Goal: Task Accomplishment & Management: Manage account settings

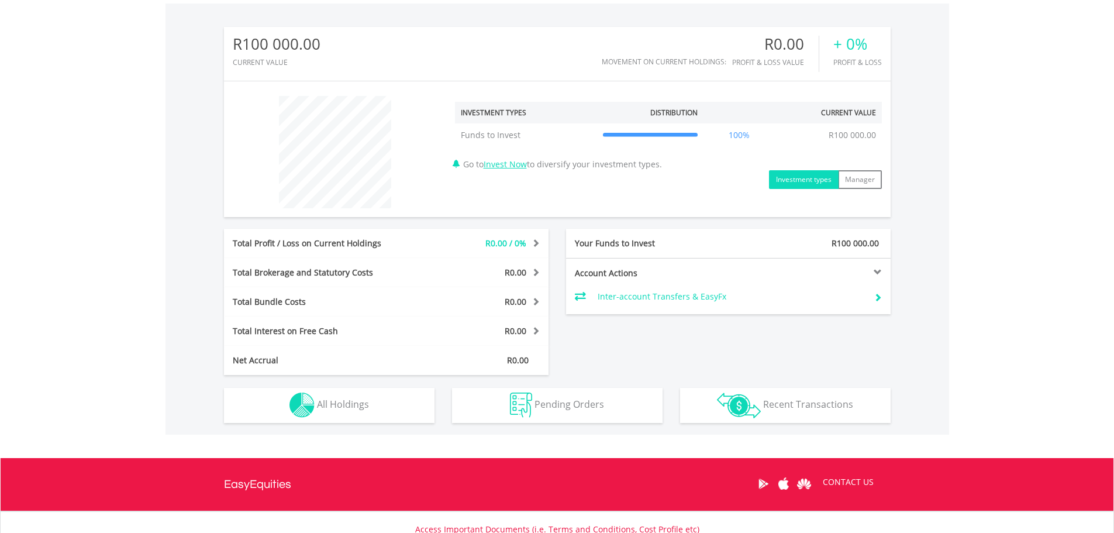
scroll to position [409, 0]
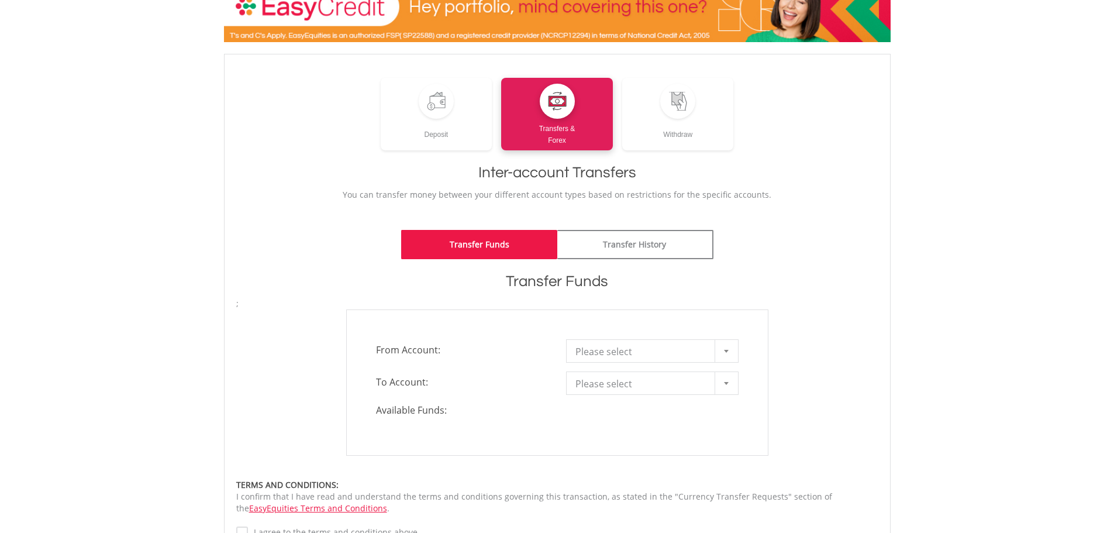
scroll to position [117, 0]
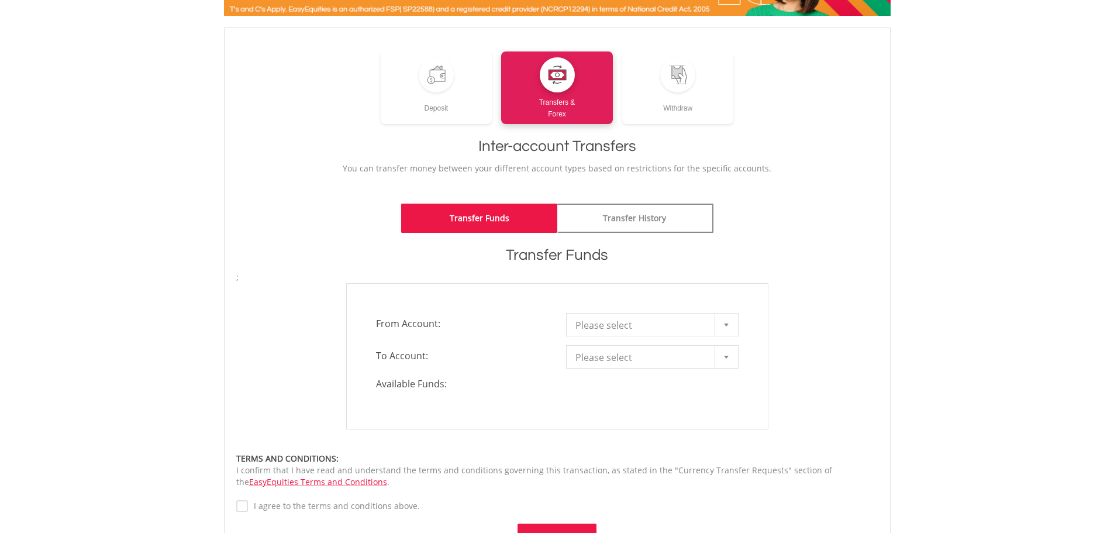
click at [621, 315] on span "Please select" at bounding box center [643, 324] width 136 height 23
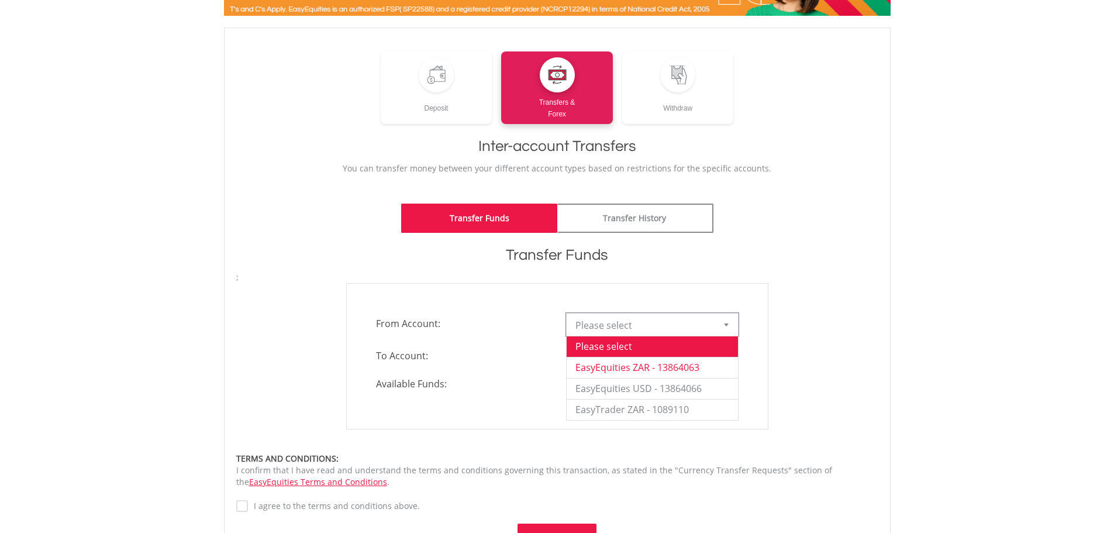
click at [692, 372] on li "EasyEquities ZAR - 13864063" at bounding box center [652, 367] width 171 height 21
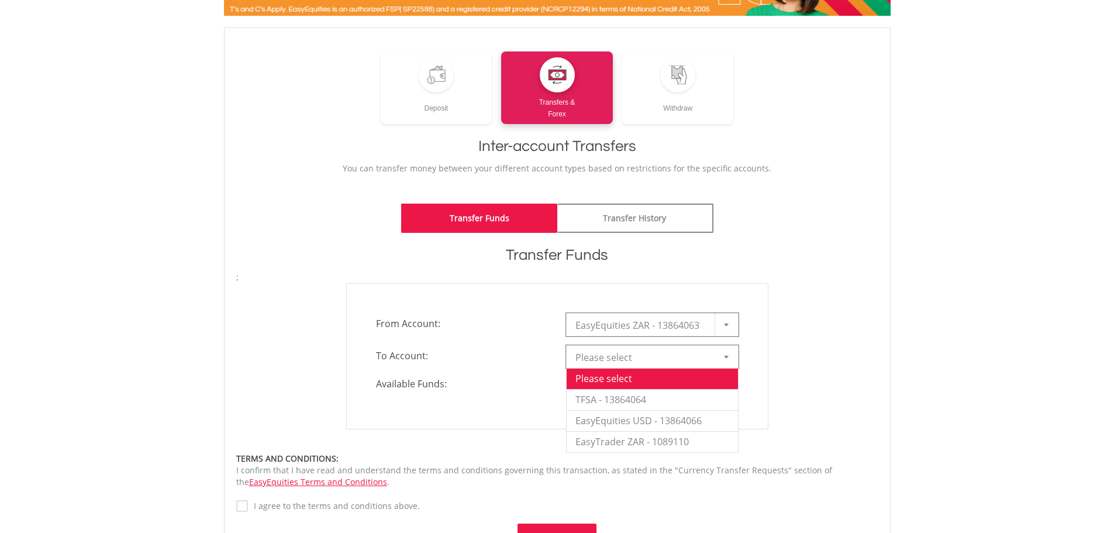
click at [677, 363] on span "Please select" at bounding box center [643, 357] width 136 height 23
click at [676, 440] on li "EasyTrader ZAR - 1089110" at bounding box center [652, 441] width 171 height 21
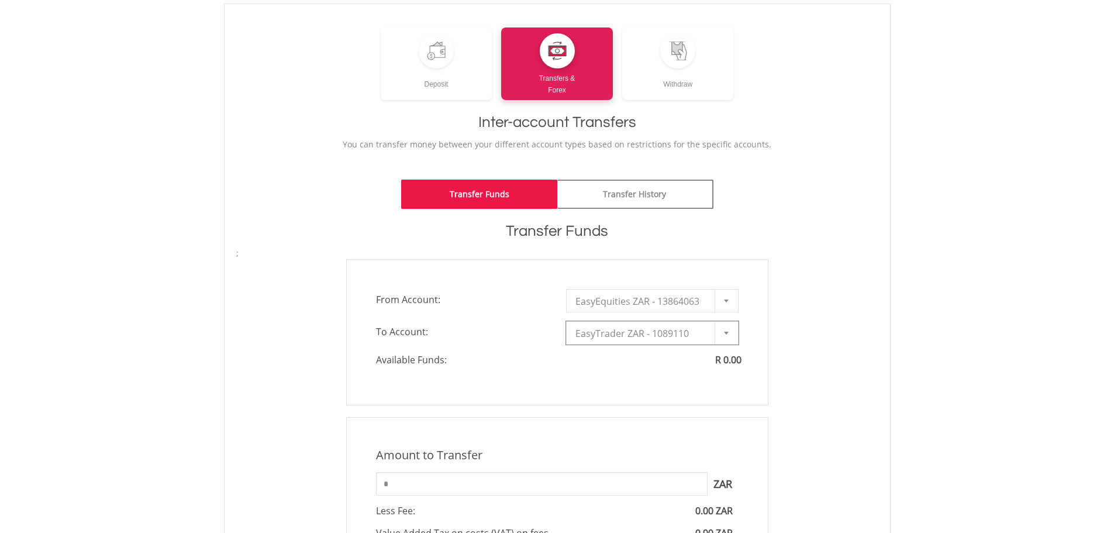
scroll to position [292, 0]
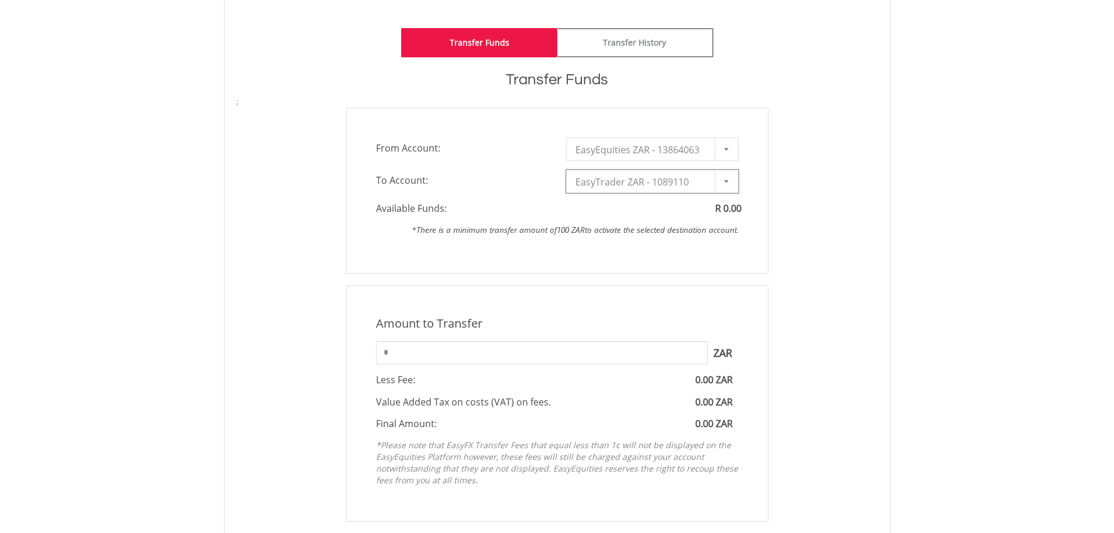
drag, startPoint x: 424, startPoint y: 330, endPoint x: 299, endPoint y: 339, distance: 124.9
click at [300, 339] on div "Amount to Transfer 1 ZAR = 1.0000 ZAR * ZAR You can transfer funds into your of…" at bounding box center [557, 403] width 660 height 236
click at [409, 349] on input "*" at bounding box center [542, 352] width 332 height 23
type input "*"
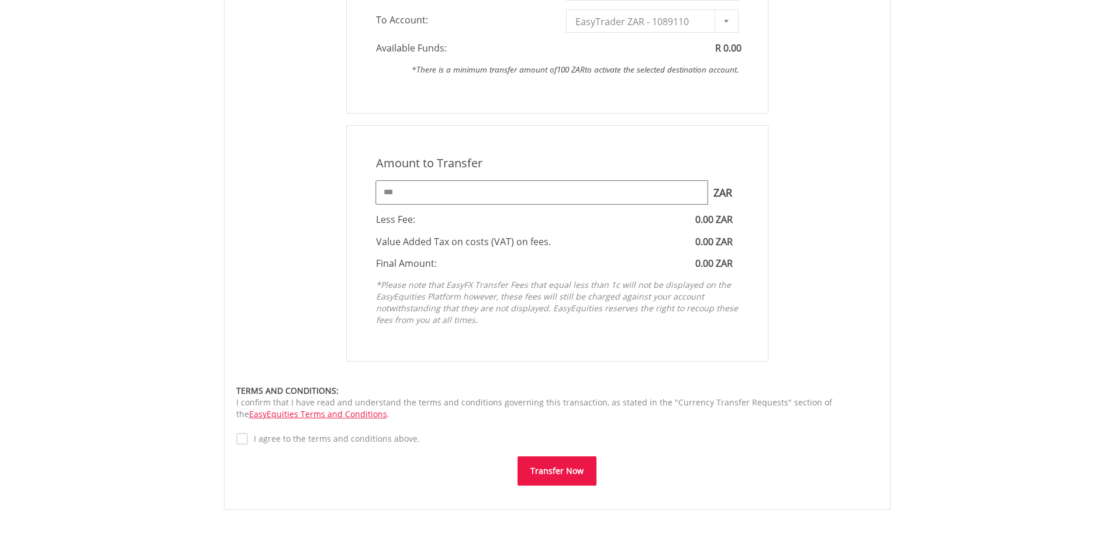
scroll to position [468, 0]
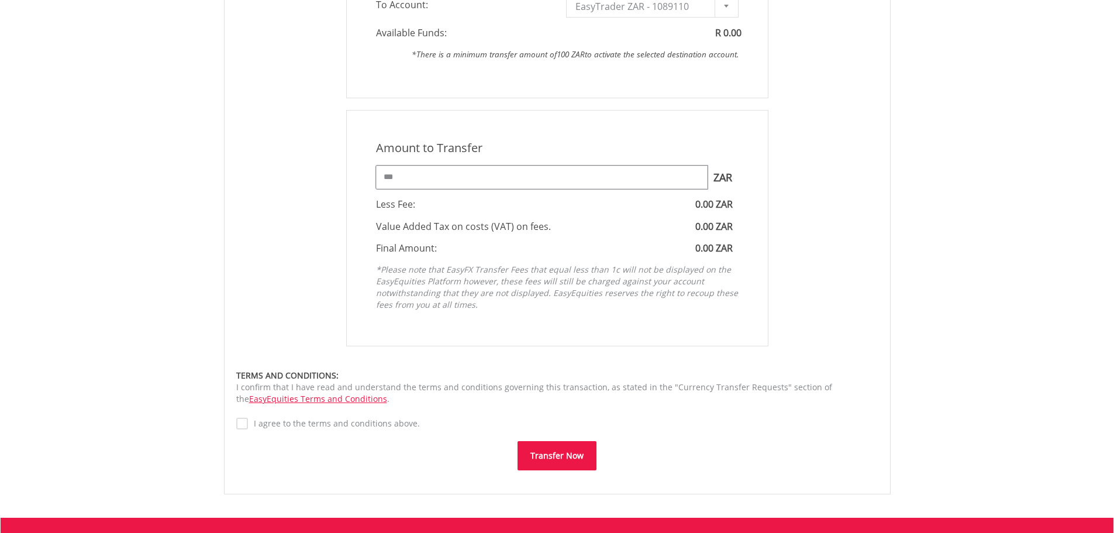
type input "***"
click at [567, 453] on button "Transfer Now" at bounding box center [557, 455] width 79 height 29
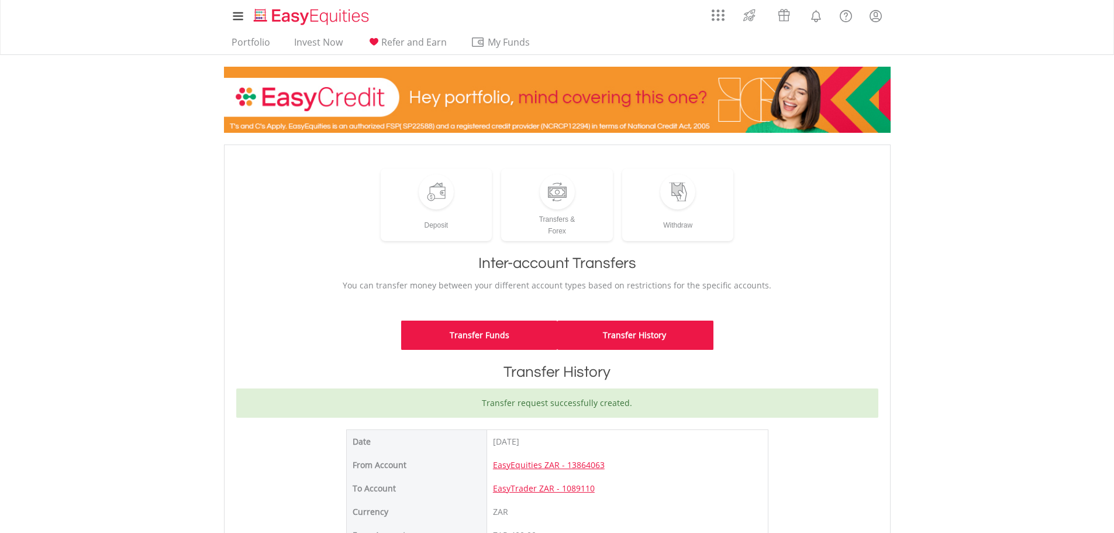
click at [498, 329] on link "Transfer Funds" at bounding box center [479, 334] width 156 height 29
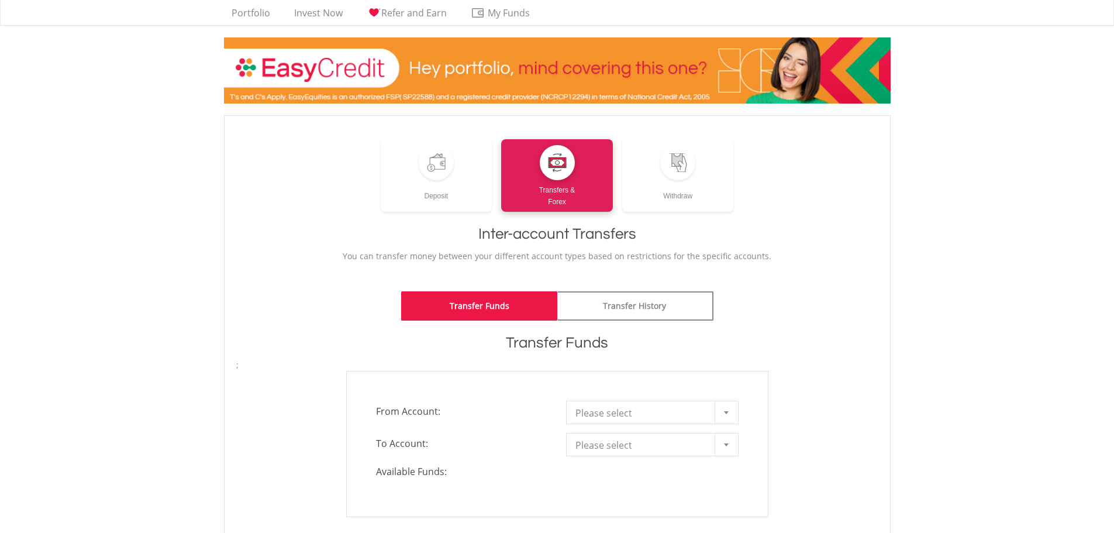
scroll to position [58, 0]
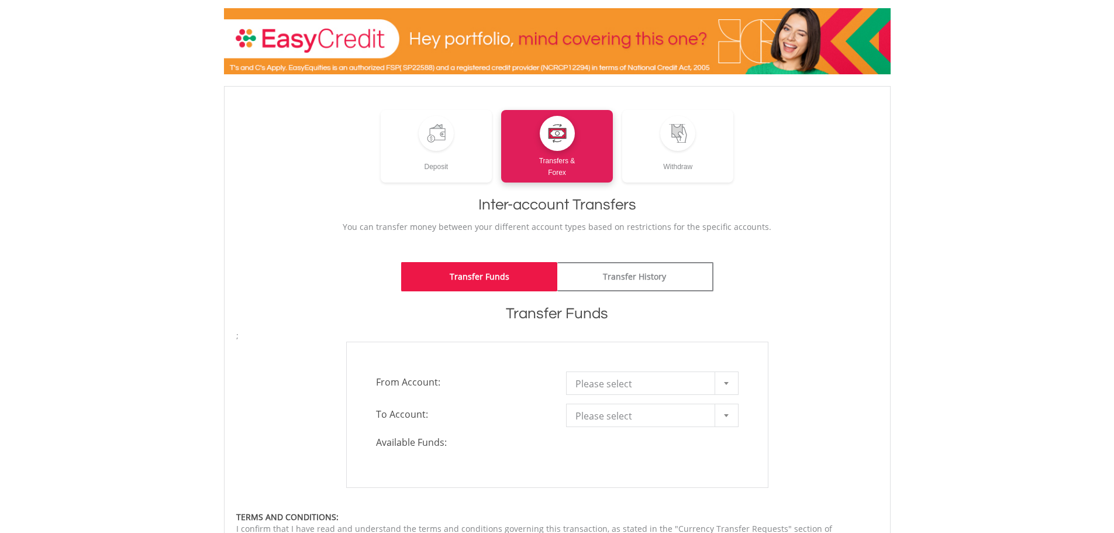
click at [584, 377] on span "Please select" at bounding box center [643, 383] width 136 height 23
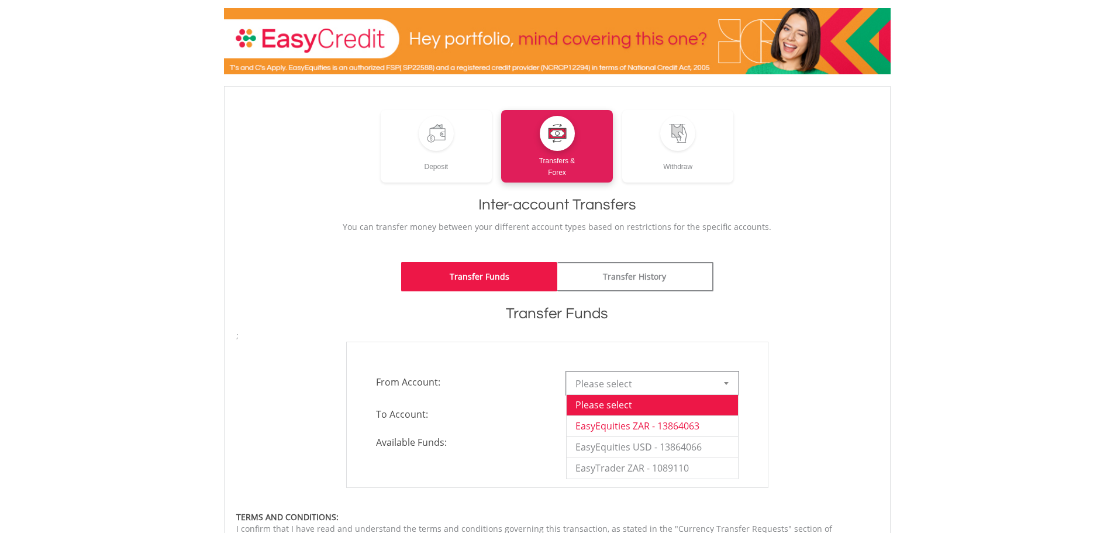
drag, startPoint x: 697, startPoint y: 420, endPoint x: 697, endPoint y: 428, distance: 7.6
click at [697, 427] on li "EasyEquities ZAR - 13864063" at bounding box center [652, 425] width 171 height 21
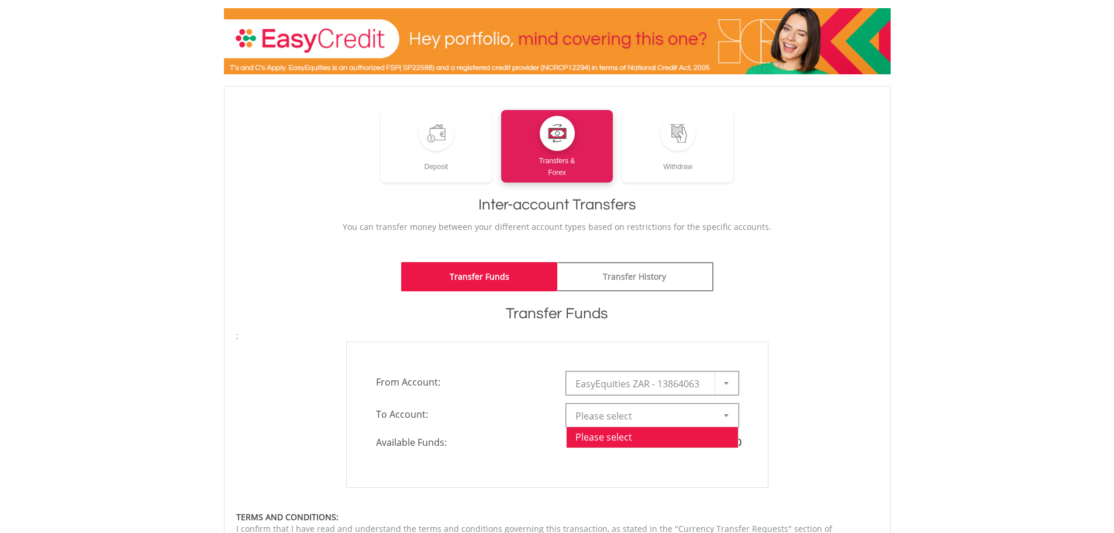
drag, startPoint x: 685, startPoint y: 418, endPoint x: 677, endPoint y: 422, distance: 9.4
click at [684, 418] on span "Please select" at bounding box center [643, 415] width 136 height 23
click at [694, 409] on span "Please select" at bounding box center [643, 415] width 136 height 23
drag, startPoint x: 699, startPoint y: 419, endPoint x: 694, endPoint y: 414, distance: 6.6
click at [694, 414] on span "Please select" at bounding box center [643, 415] width 136 height 23
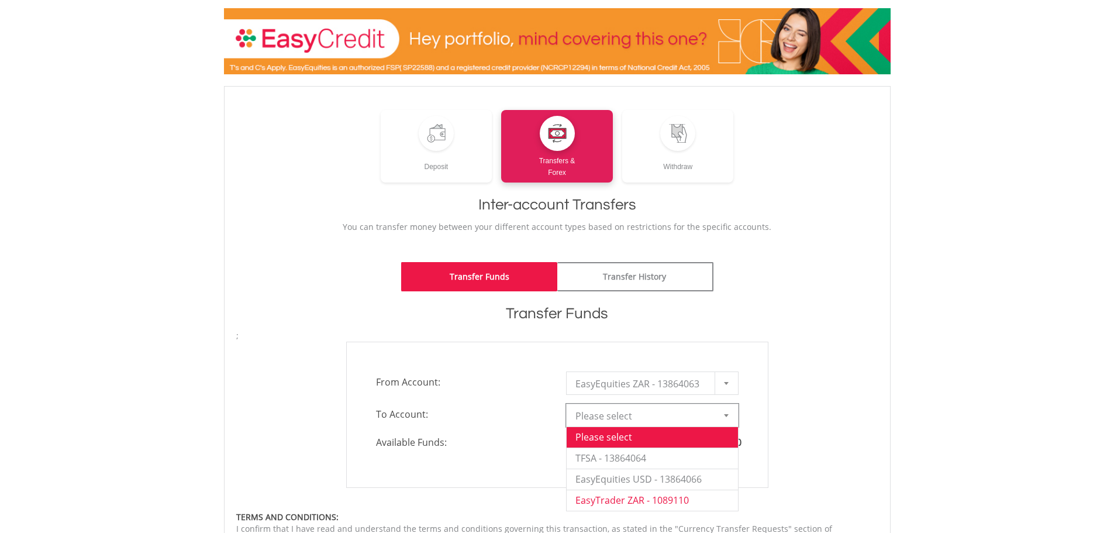
drag, startPoint x: 681, startPoint y: 501, endPoint x: 670, endPoint y: 495, distance: 12.6
click at [681, 500] on li "EasyTrader ZAR - 1089110" at bounding box center [652, 500] width 171 height 21
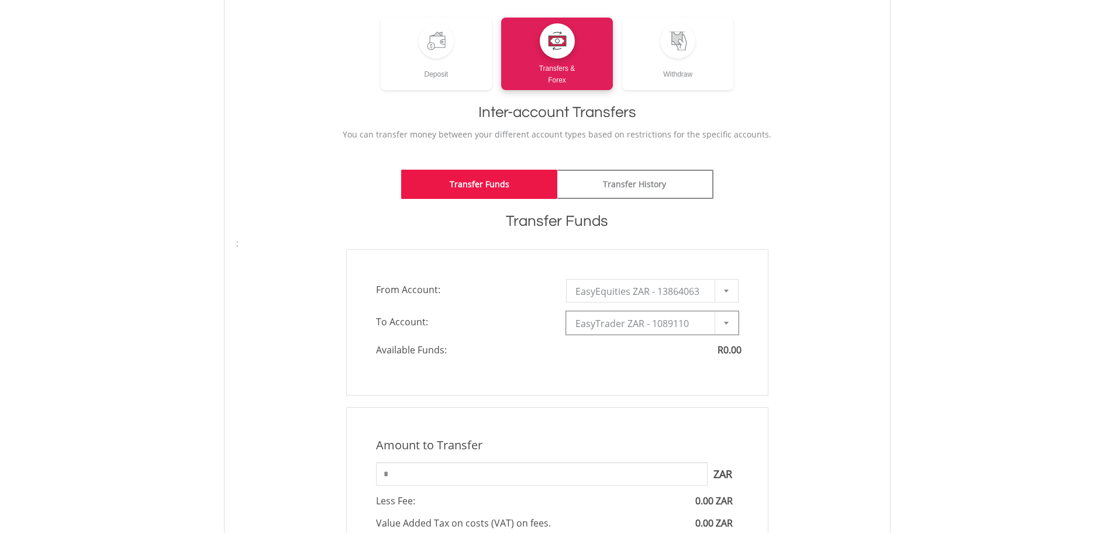
scroll to position [175, 0]
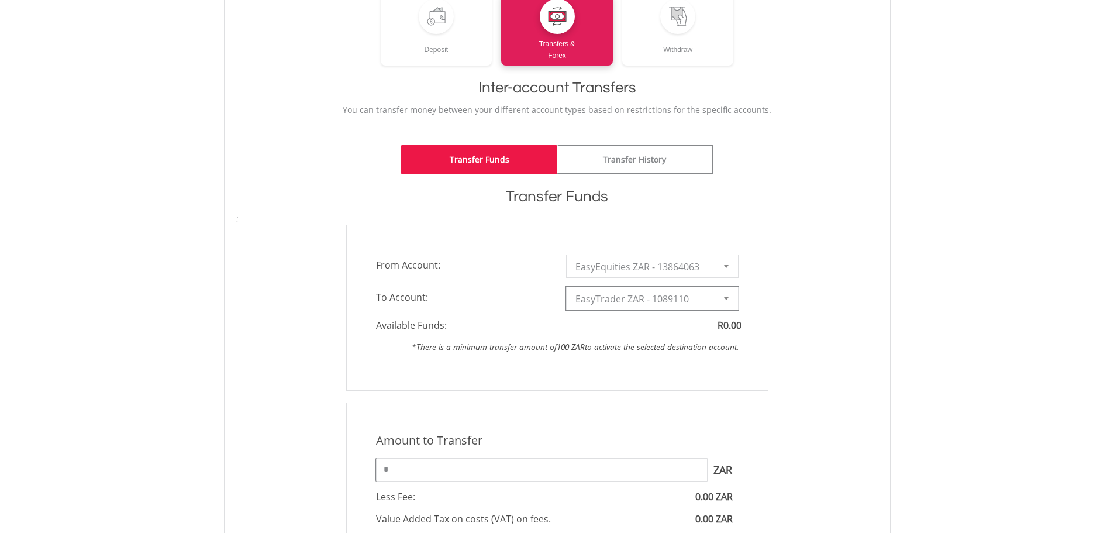
click at [523, 477] on input "*" at bounding box center [542, 469] width 332 height 23
type input "*"
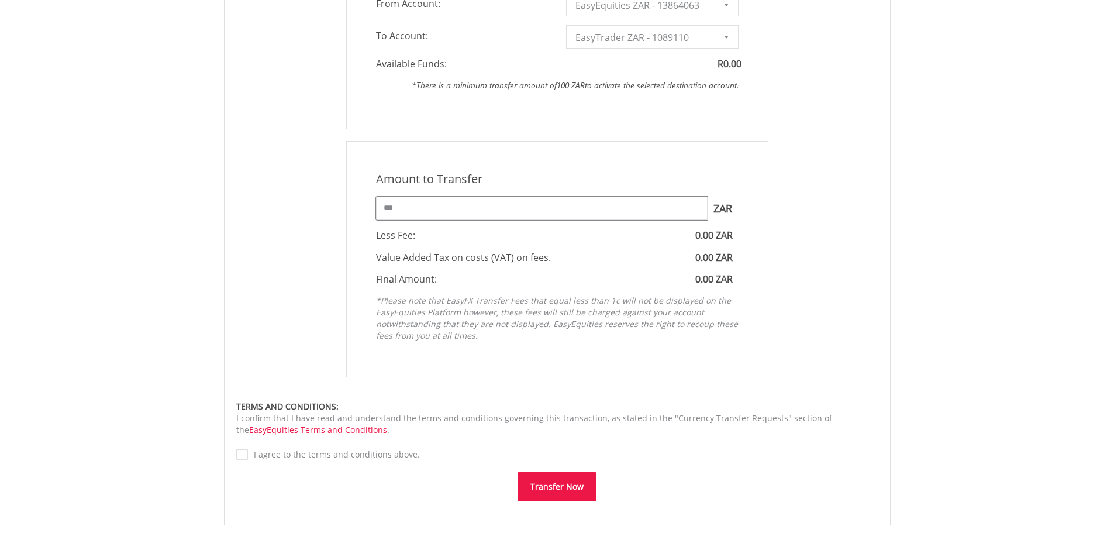
scroll to position [468, 0]
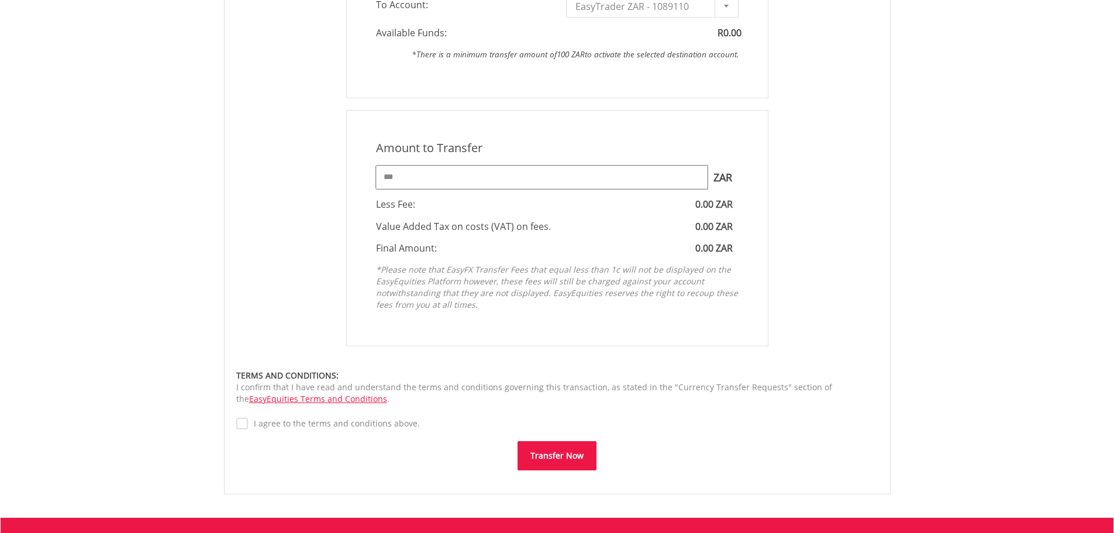
type input "***"
drag, startPoint x: 575, startPoint y: 454, endPoint x: 549, endPoint y: 466, distance: 28.6
click at [575, 451] on button "Transfer Now" at bounding box center [557, 455] width 79 height 29
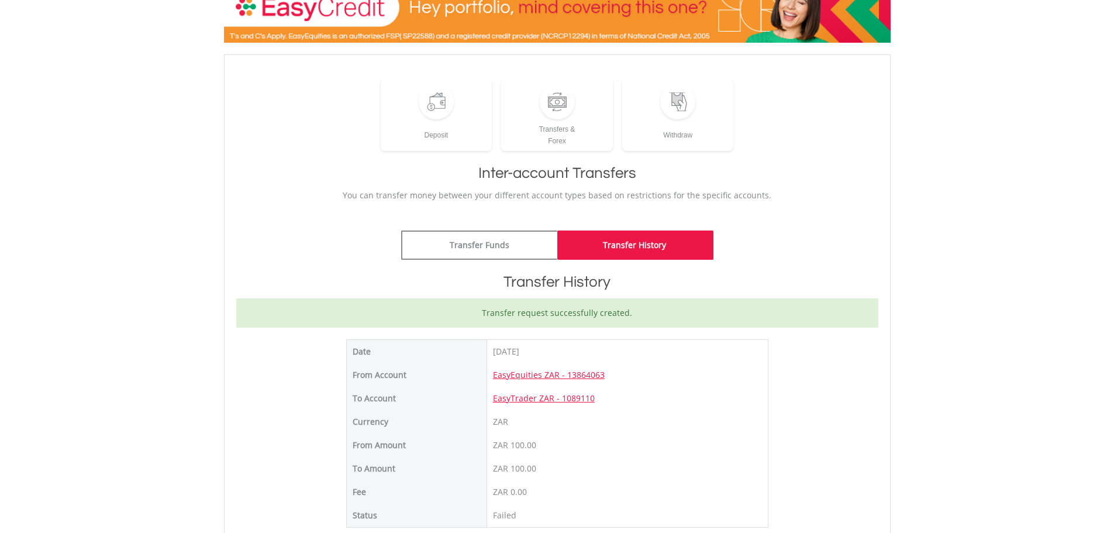
scroll to position [82, 0]
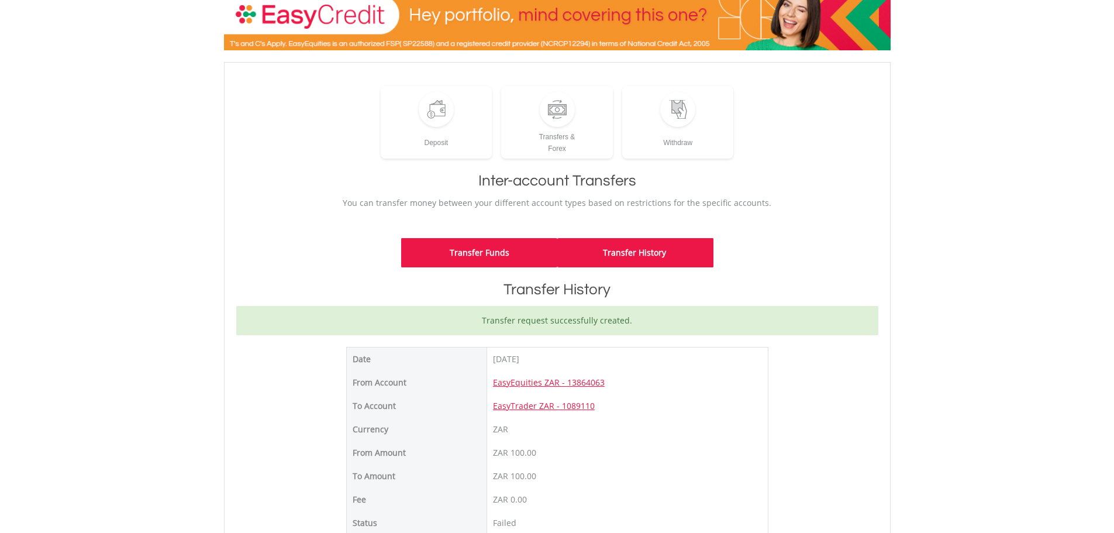
click at [487, 257] on link "Transfer Funds" at bounding box center [479, 252] width 156 height 29
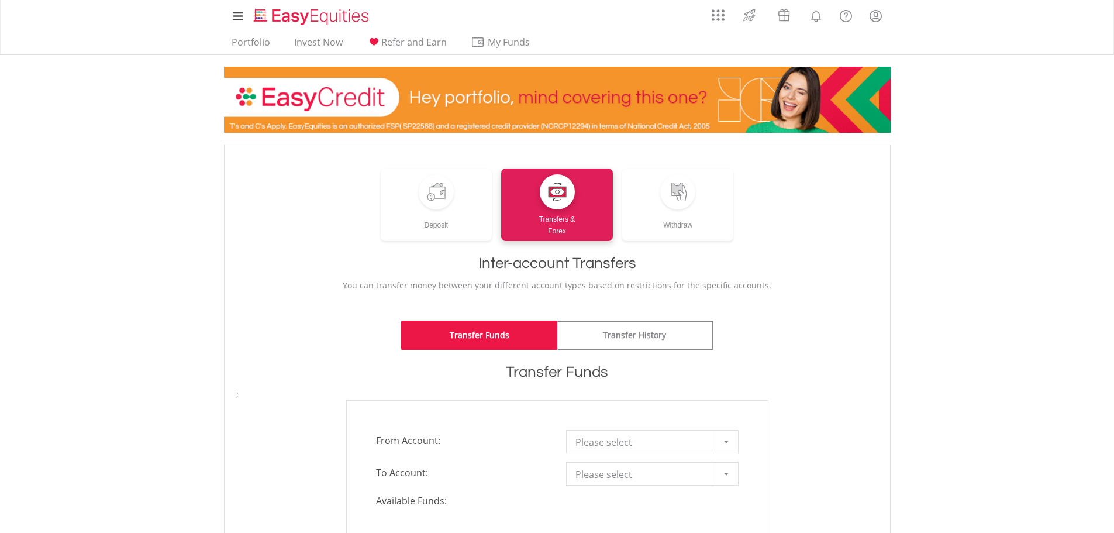
click at [267, 34] on ul "Portfolio Invest Now Refer and Earn My Funds Fund your accounts Withdraw Money …" at bounding box center [384, 43] width 321 height 22
click at [254, 36] on ul "Portfolio Invest Now Refer and Earn My Funds Fund your accounts Withdraw Money …" at bounding box center [384, 43] width 321 height 22
drag, startPoint x: 263, startPoint y: 57, endPoint x: 258, endPoint y: 50, distance: 7.6
click at [260, 55] on div at bounding box center [557, 94] width 684 height 78
click at [257, 46] on link "Portfolio" at bounding box center [251, 45] width 48 height 18
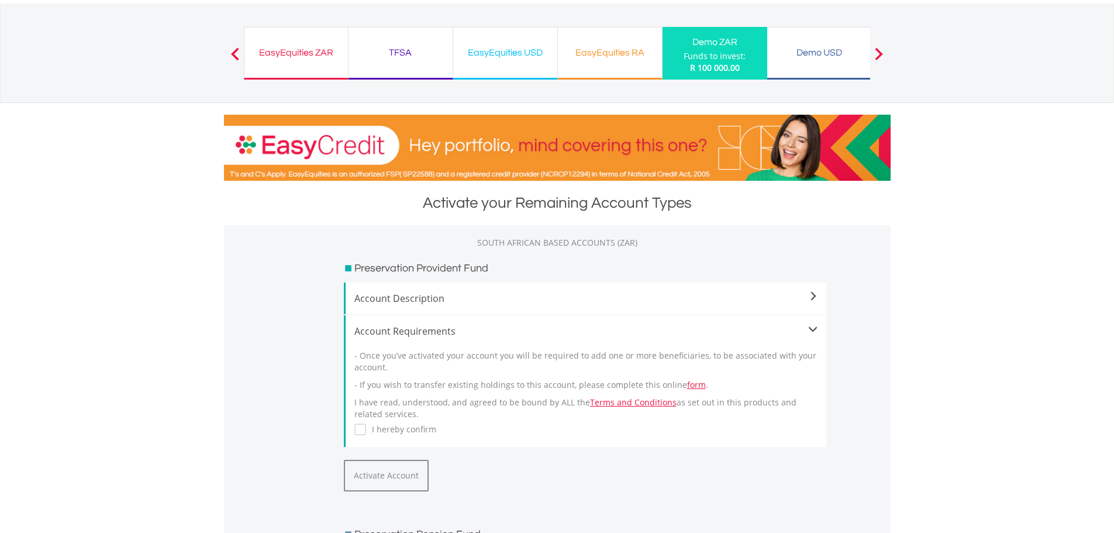
scroll to position [292, 0]
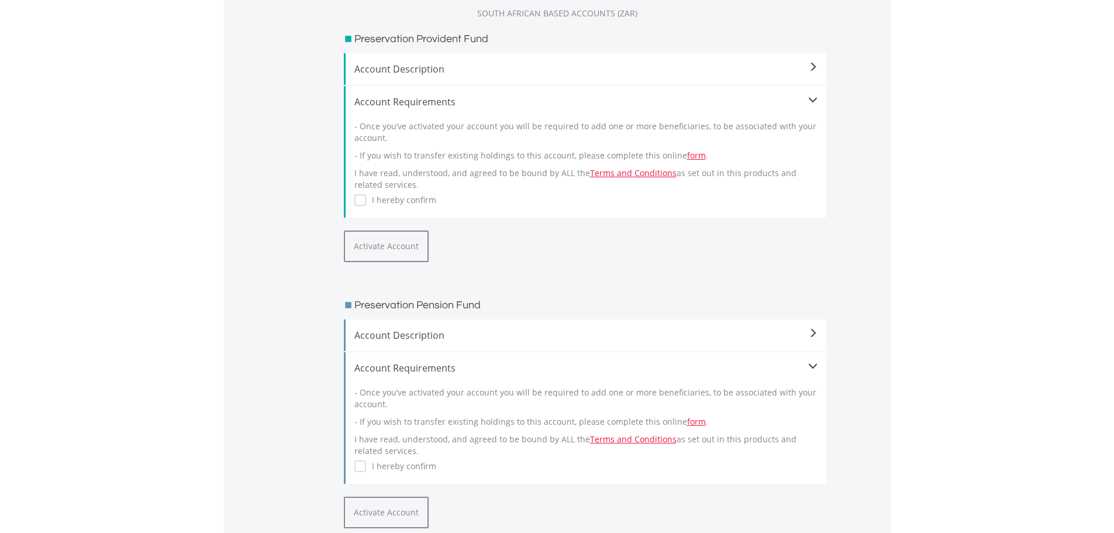
click at [367, 201] on label "I hereby confirm" at bounding box center [401, 200] width 70 height 12
click at [385, 254] on button "Activate Account" at bounding box center [386, 246] width 85 height 32
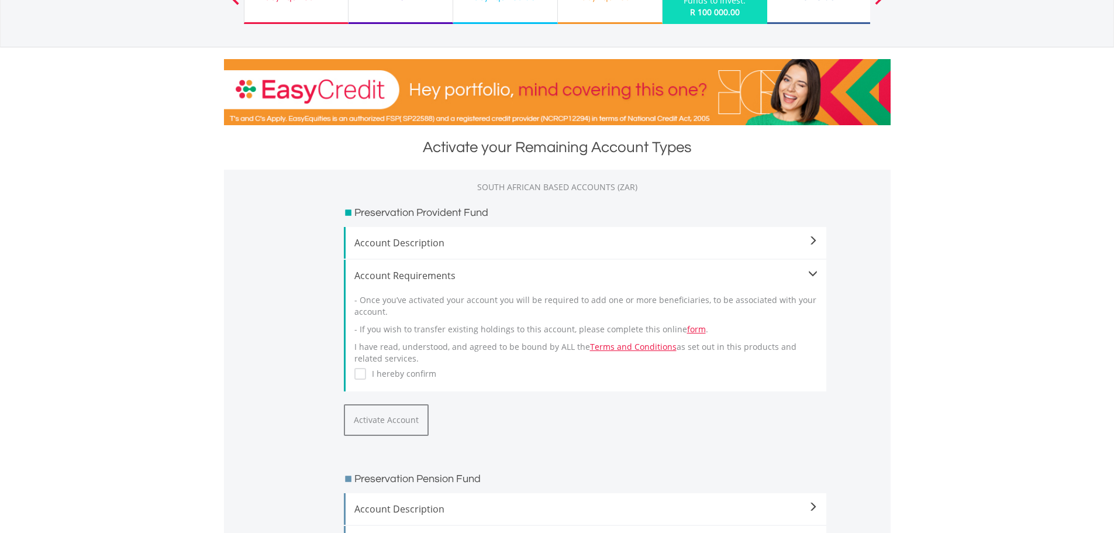
scroll to position [100, 0]
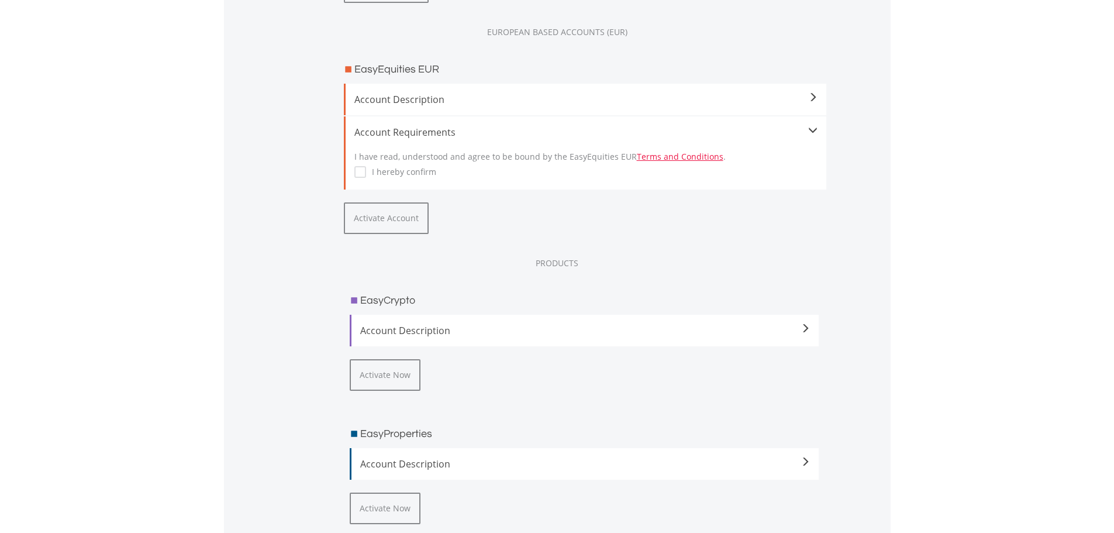
scroll to position [1287, 0]
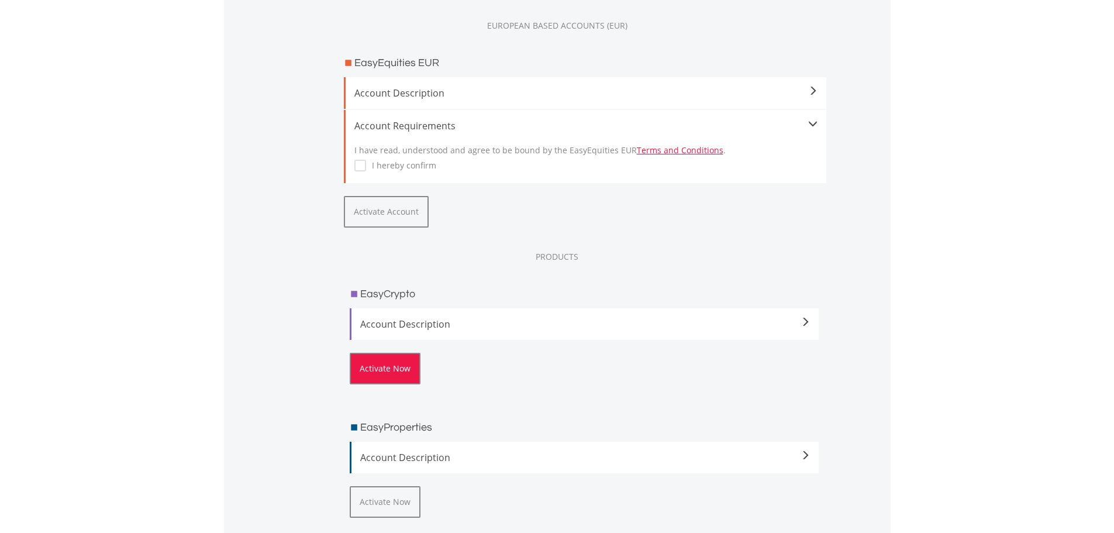
click at [416, 361] on button "Activate Now" at bounding box center [385, 369] width 71 height 32
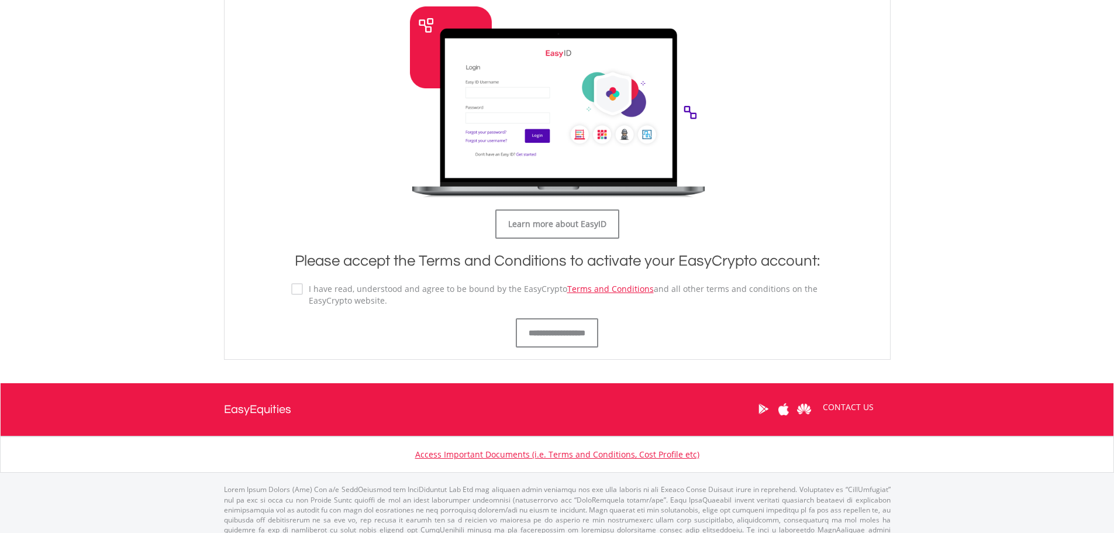
scroll to position [585, 0]
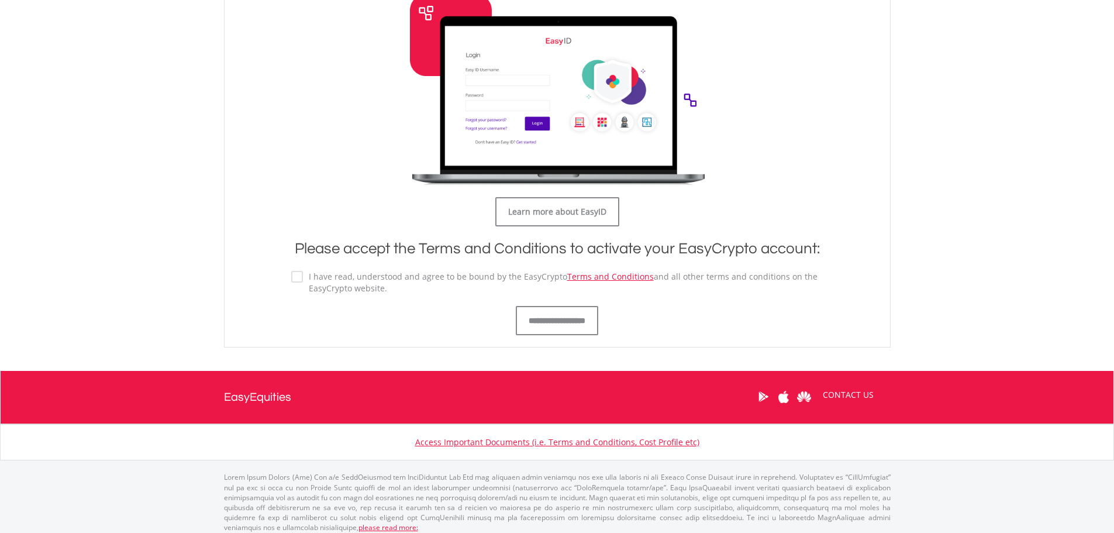
click at [292, 270] on div "**********" at bounding box center [557, 286] width 532 height 97
click at [557, 308] on input "**********" at bounding box center [557, 320] width 82 height 29
click at [650, 311] on div "**********" at bounding box center [557, 320] width 532 height 29
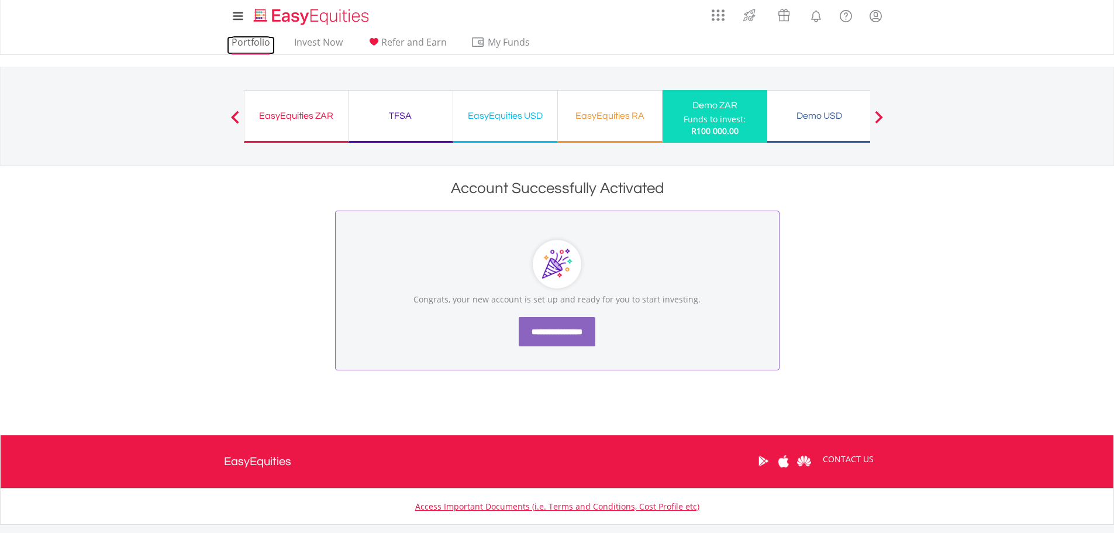
click at [243, 41] on link "Portfolio" at bounding box center [251, 45] width 48 height 18
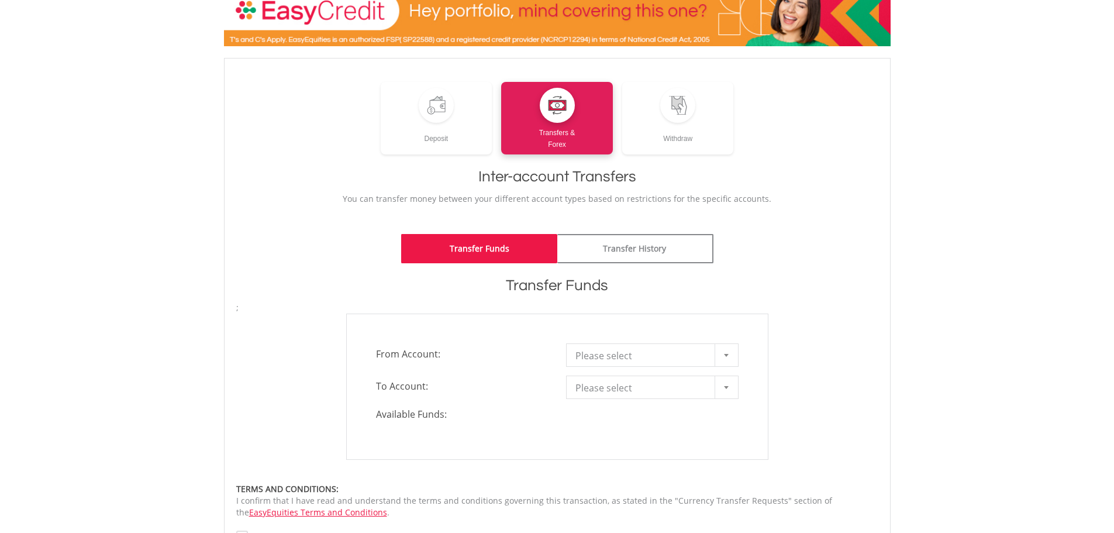
scroll to position [117, 0]
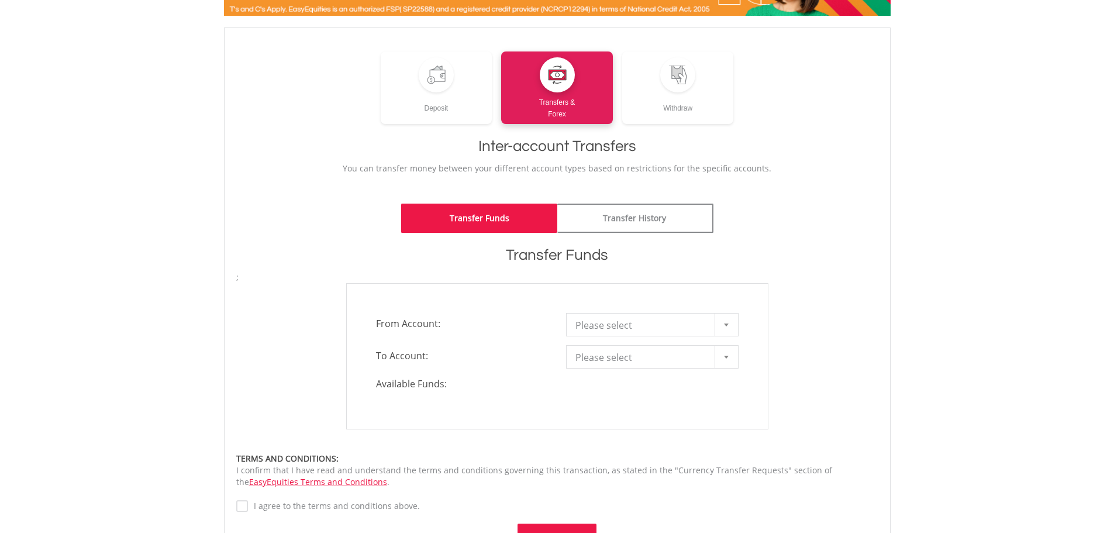
click at [615, 323] on span "Please select" at bounding box center [643, 324] width 136 height 23
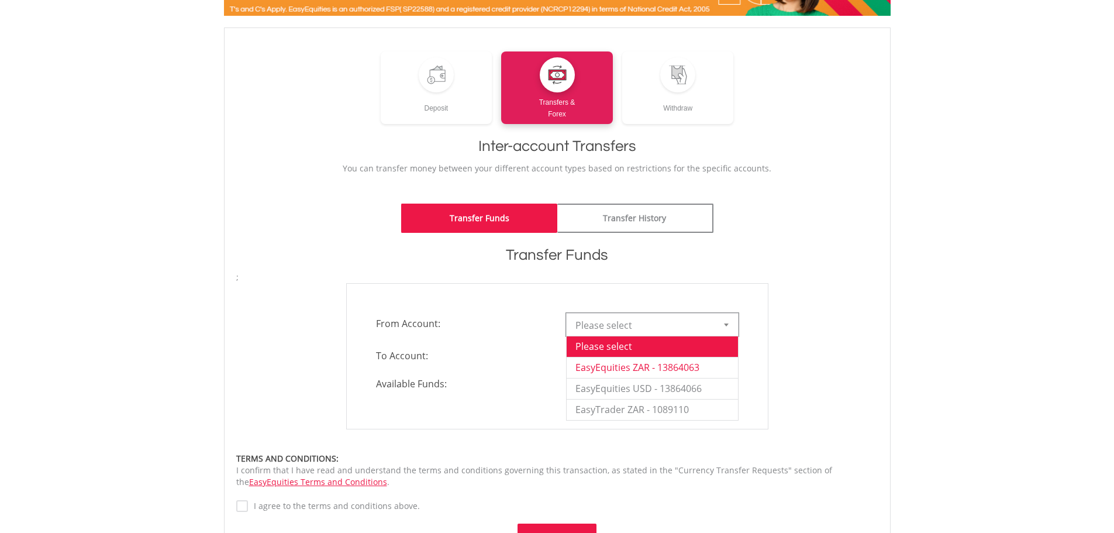
click at [645, 366] on li "EasyEquities ZAR - 13864063" at bounding box center [652, 367] width 171 height 21
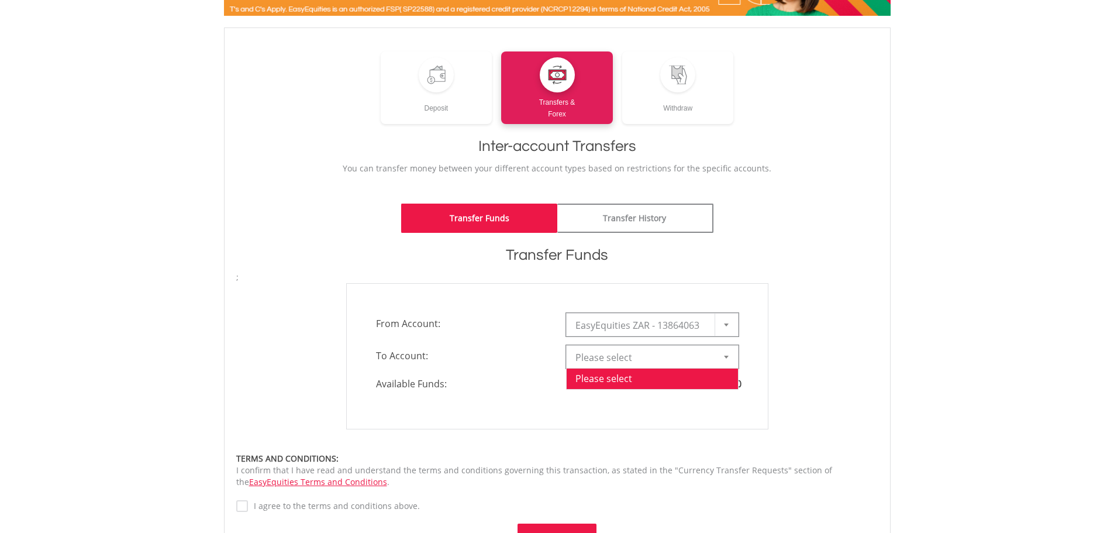
drag, startPoint x: 646, startPoint y: 366, endPoint x: 631, endPoint y: 372, distance: 15.7
click at [645, 366] on span "Please select" at bounding box center [643, 357] width 136 height 23
click at [629, 443] on li "EasyTrader ZAR - 1089110" at bounding box center [652, 441] width 171 height 21
type input "*"
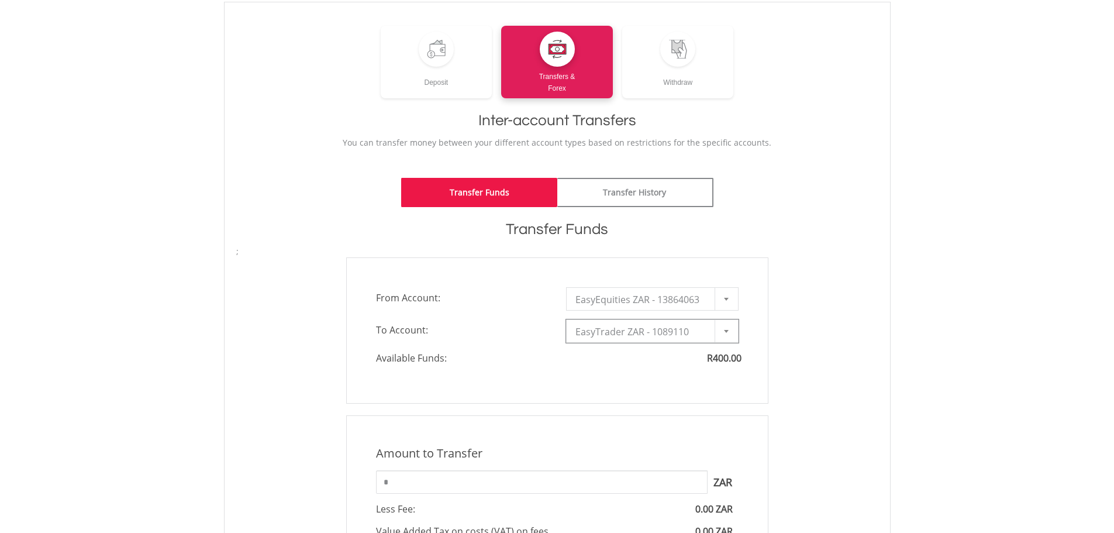
scroll to position [292, 0]
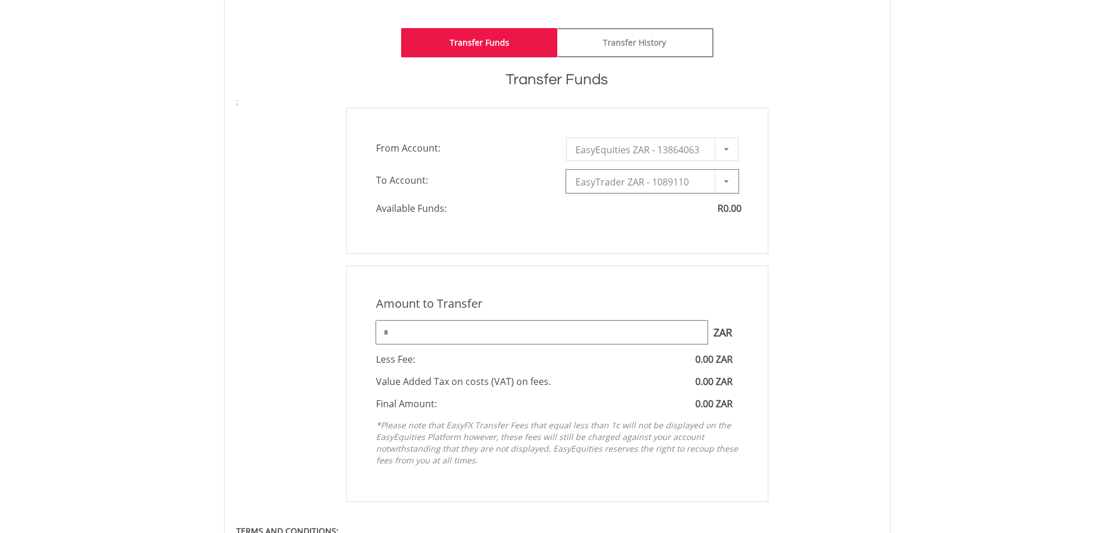
click at [416, 334] on input "*" at bounding box center [542, 331] width 332 height 23
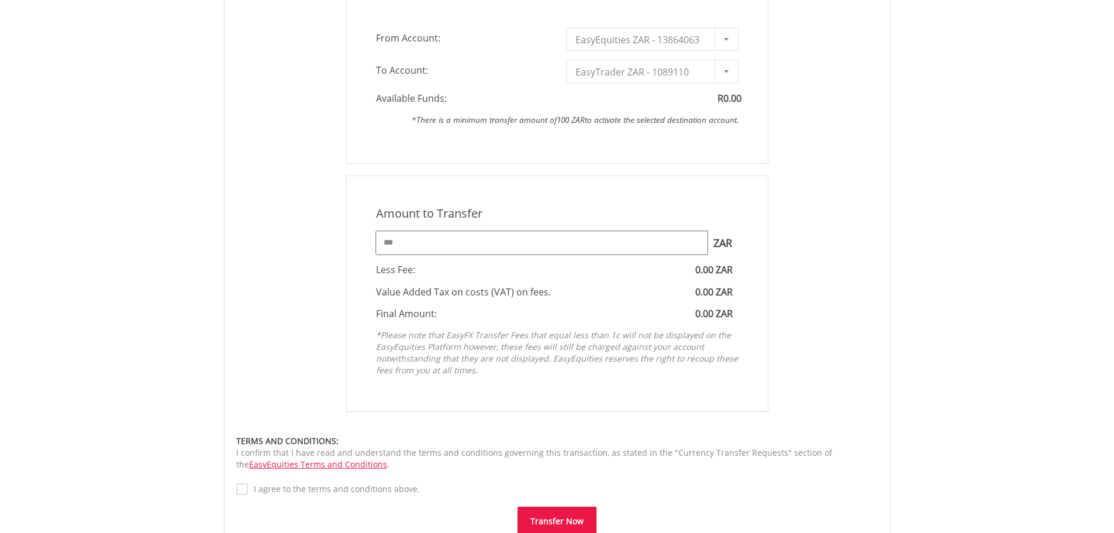
scroll to position [526, 0]
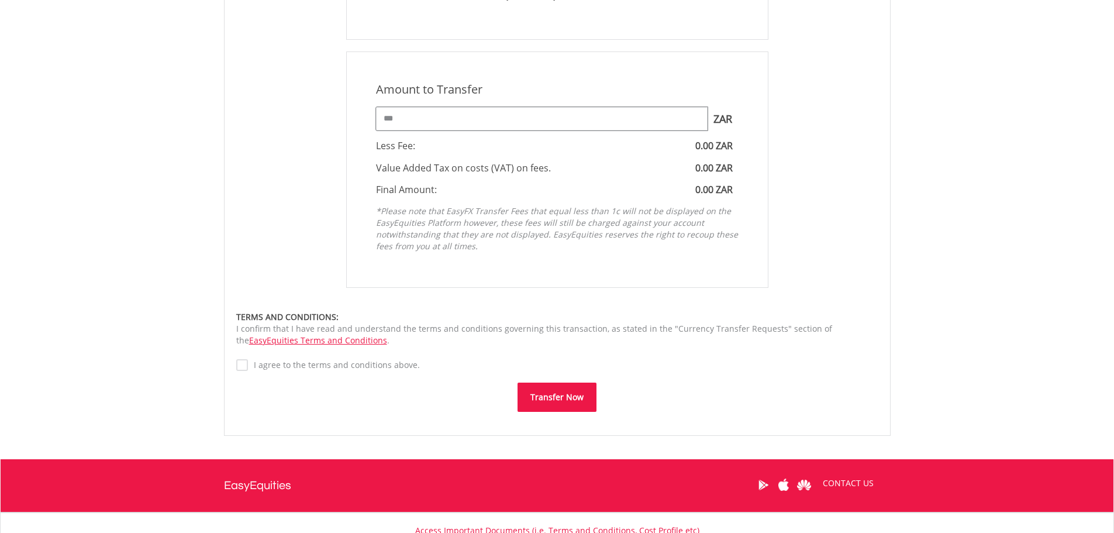
type input "***"
click at [553, 388] on button "Transfer Now" at bounding box center [557, 396] width 79 height 29
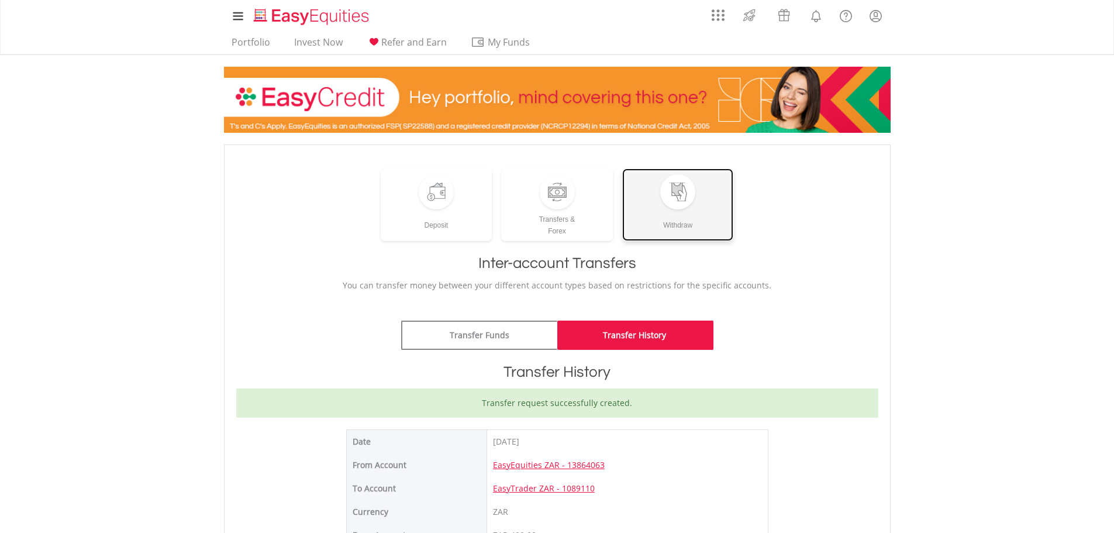
click at [669, 215] on div "Withdraw" at bounding box center [678, 220] width 112 height 22
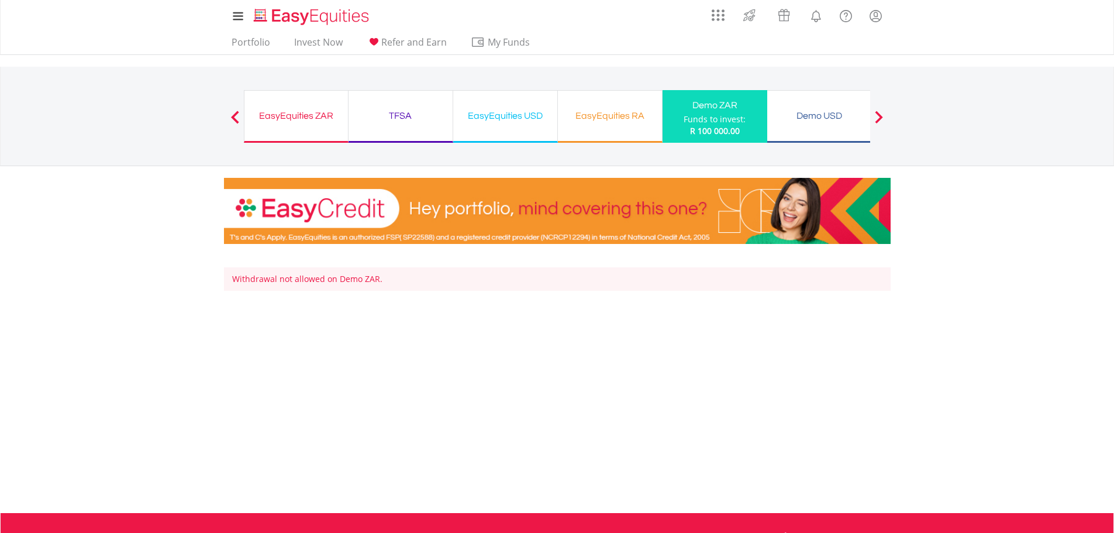
click at [311, 129] on div "EasyEquities ZAR Funds to invest: R 100 000.00" at bounding box center [296, 116] width 105 height 53
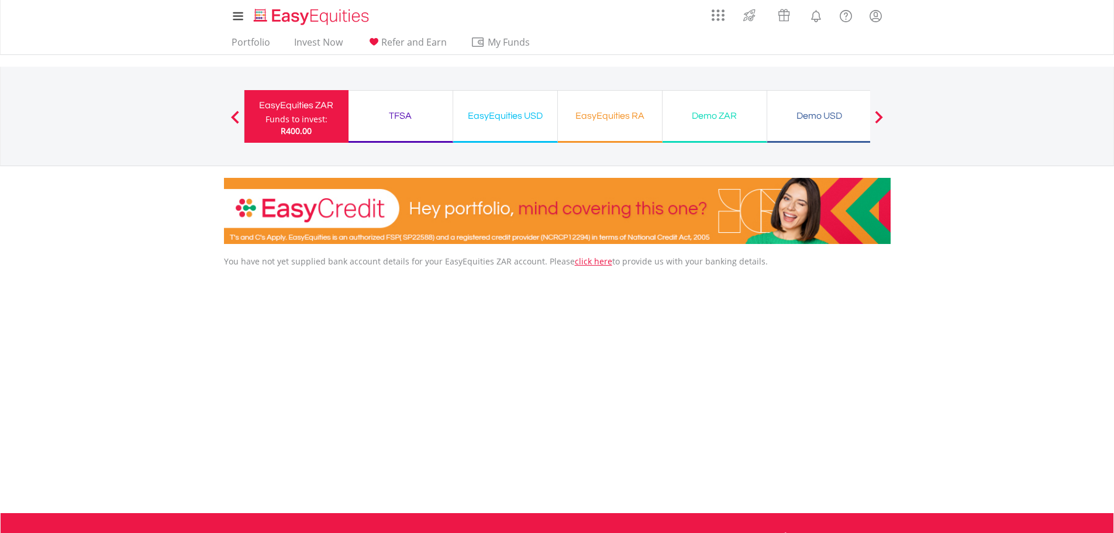
click at [309, 126] on span "R400.00" at bounding box center [296, 130] width 31 height 11
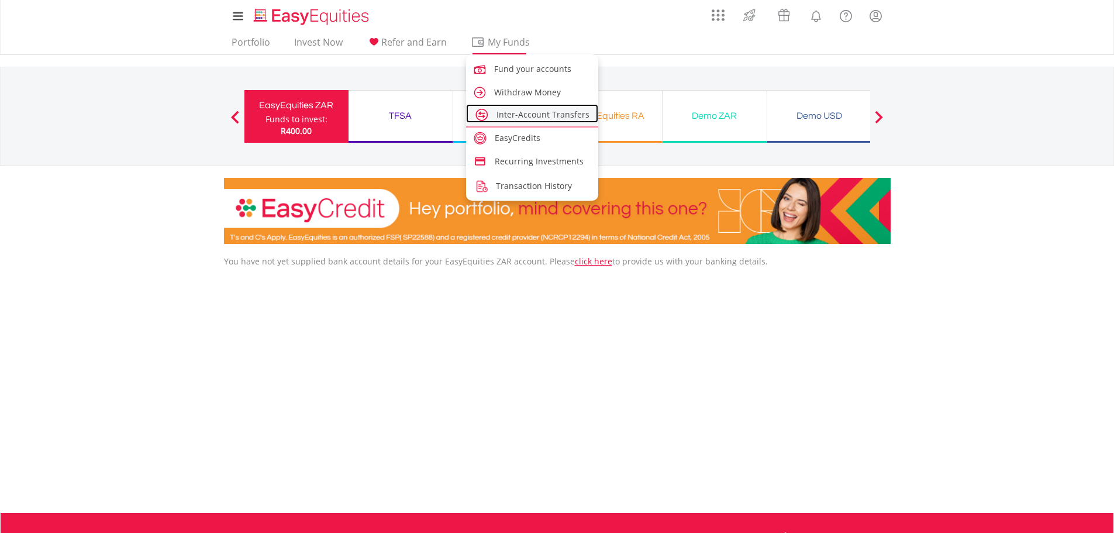
click at [530, 116] on span "Inter-Account Transfers" at bounding box center [543, 114] width 93 height 11
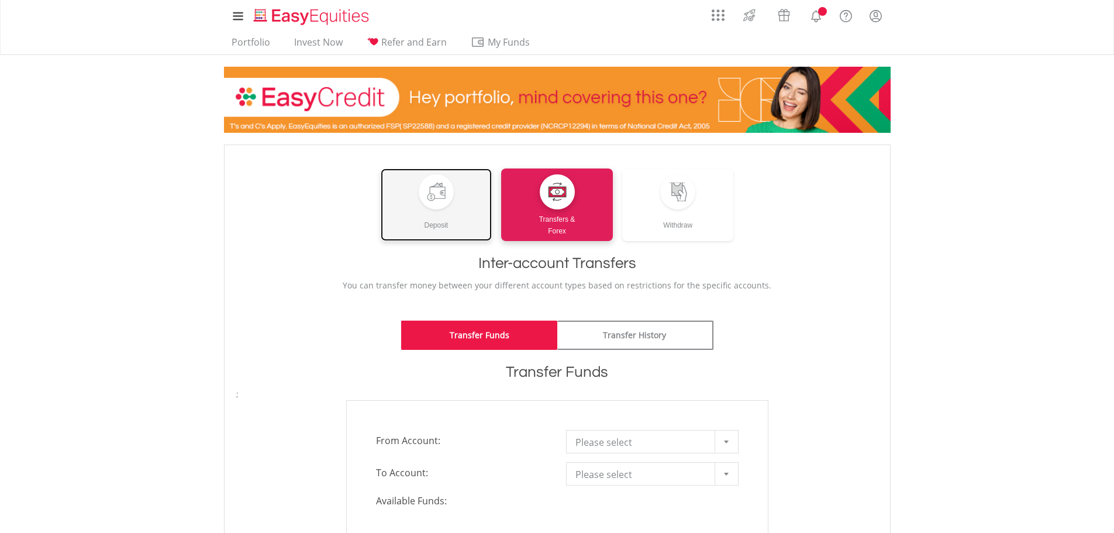
click at [485, 219] on div "Deposit" at bounding box center [437, 220] width 112 height 22
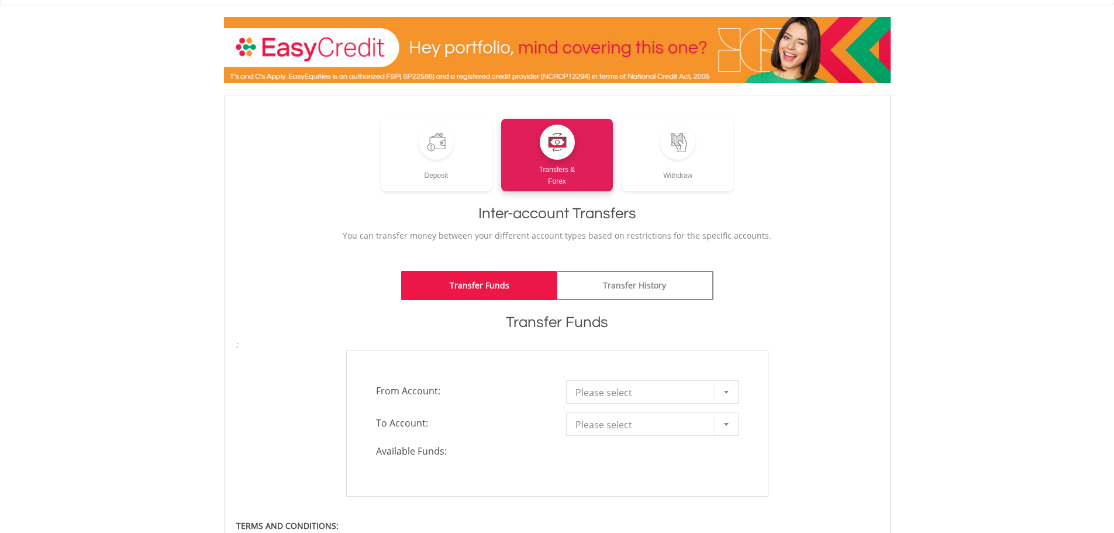
scroll to position [58, 0]
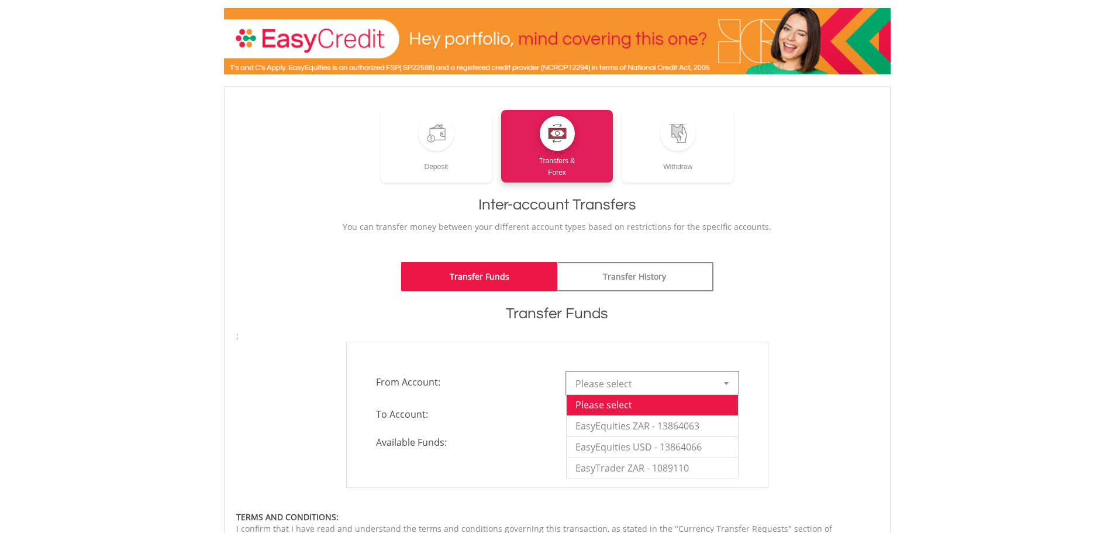
click at [639, 378] on span "Please select" at bounding box center [643, 383] width 136 height 23
click at [729, 427] on li "EasyEquities ZAR - 13864063" at bounding box center [652, 425] width 171 height 21
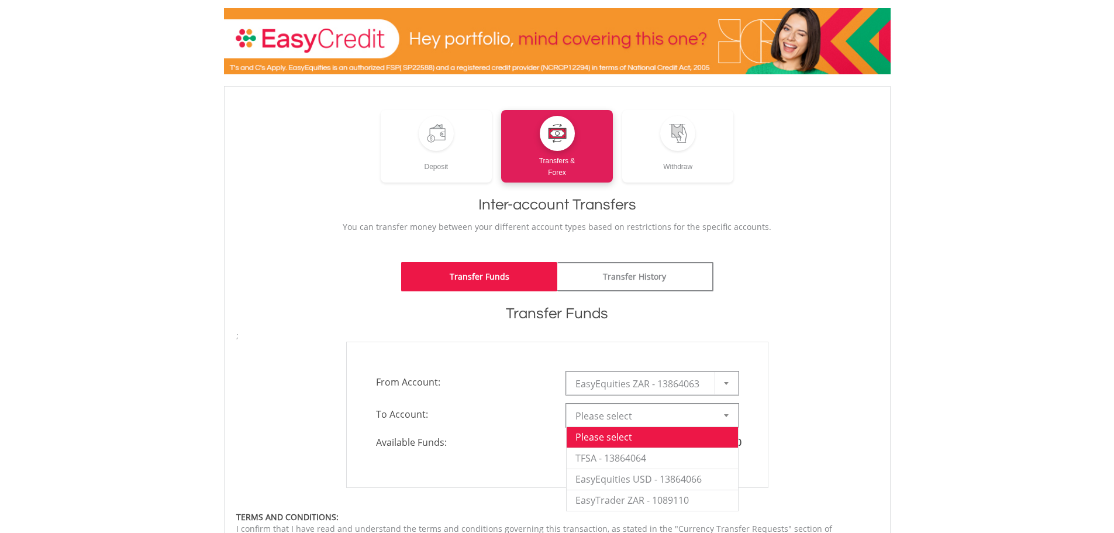
click at [728, 419] on div at bounding box center [726, 415] width 23 height 22
click at [664, 501] on li "EasyTrader ZAR - 1089110" at bounding box center [652, 500] width 171 height 21
type input "*"
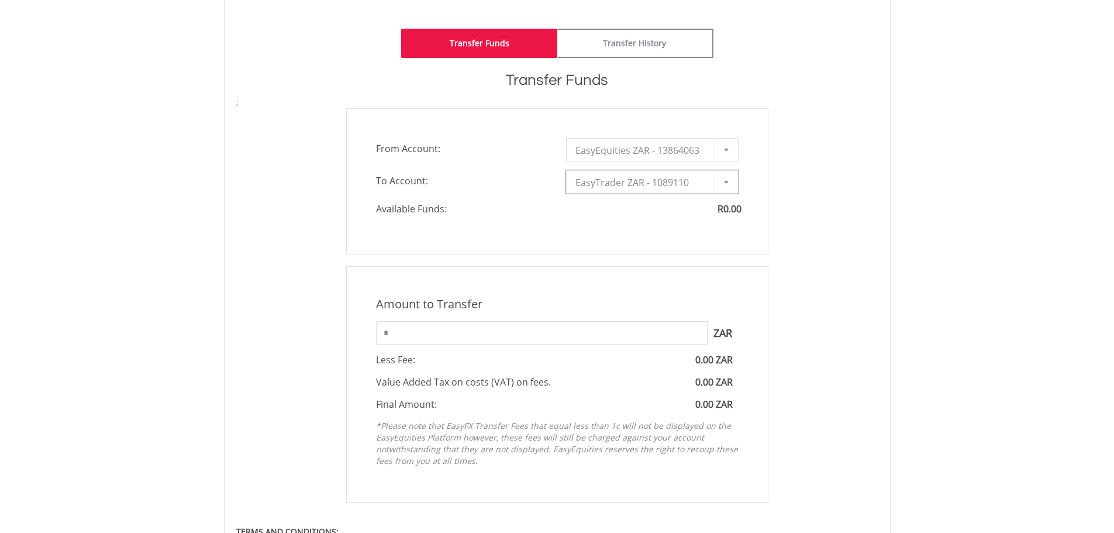
scroll to position [292, 0]
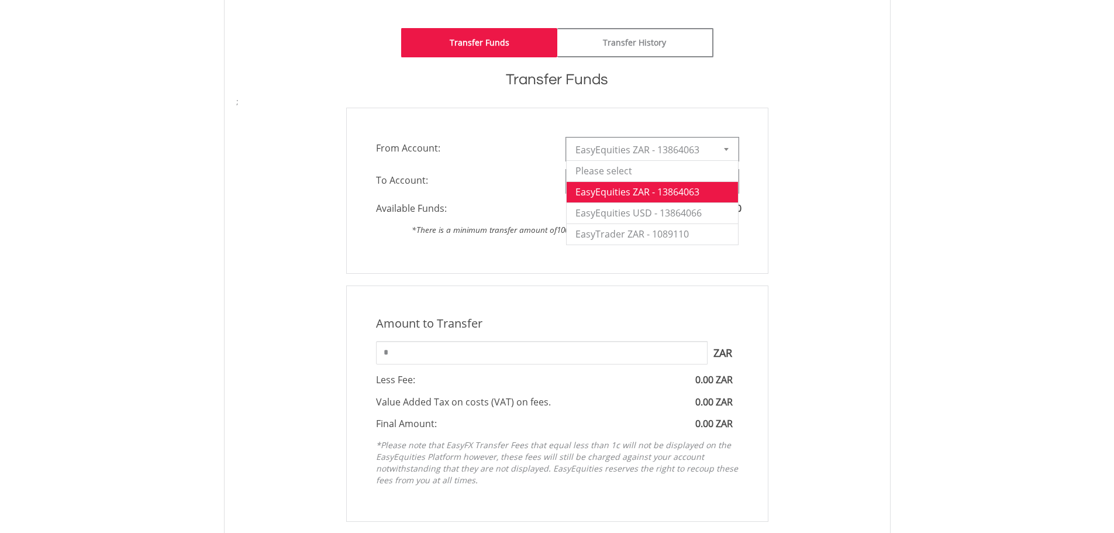
click at [666, 141] on span "EasyEquities ZAR - 13864063" at bounding box center [643, 149] width 136 height 23
click at [642, 187] on li "EasyEquities ZAR - 13864063" at bounding box center [652, 191] width 171 height 21
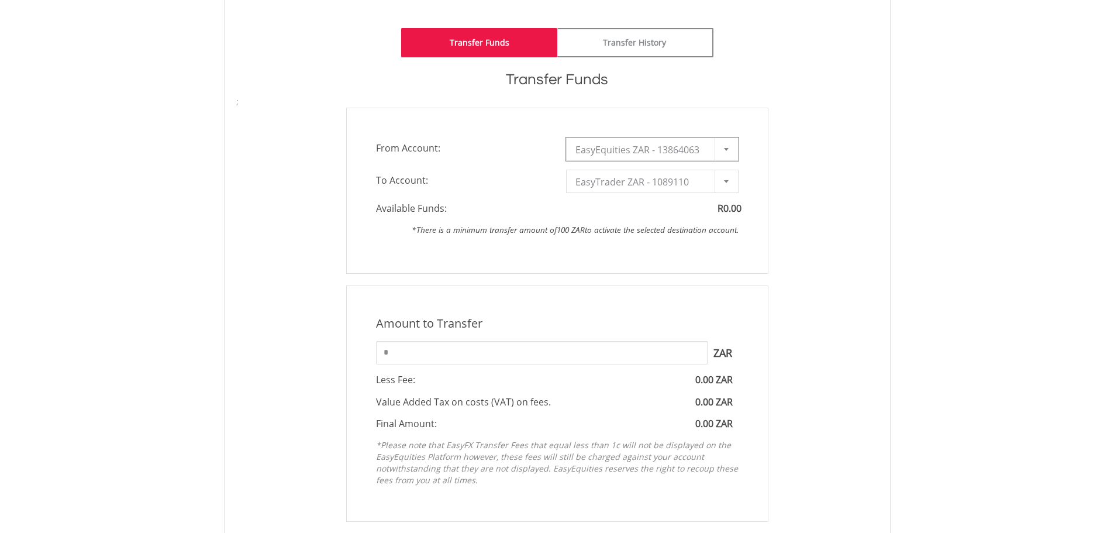
click at [736, 176] on div at bounding box center [726, 181] width 23 height 22
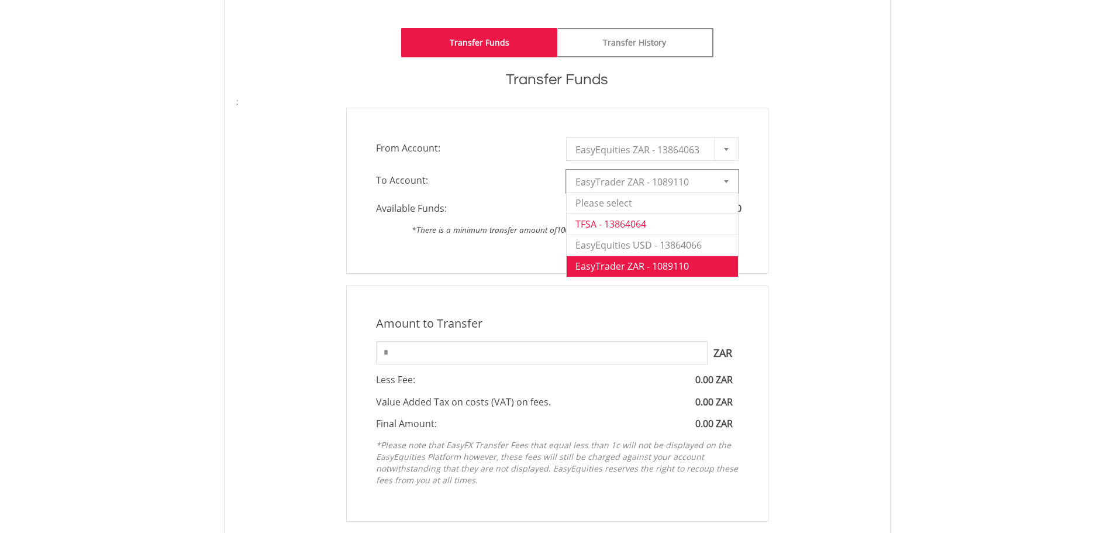
click at [636, 219] on li "TFSA - 13864064" at bounding box center [652, 223] width 171 height 21
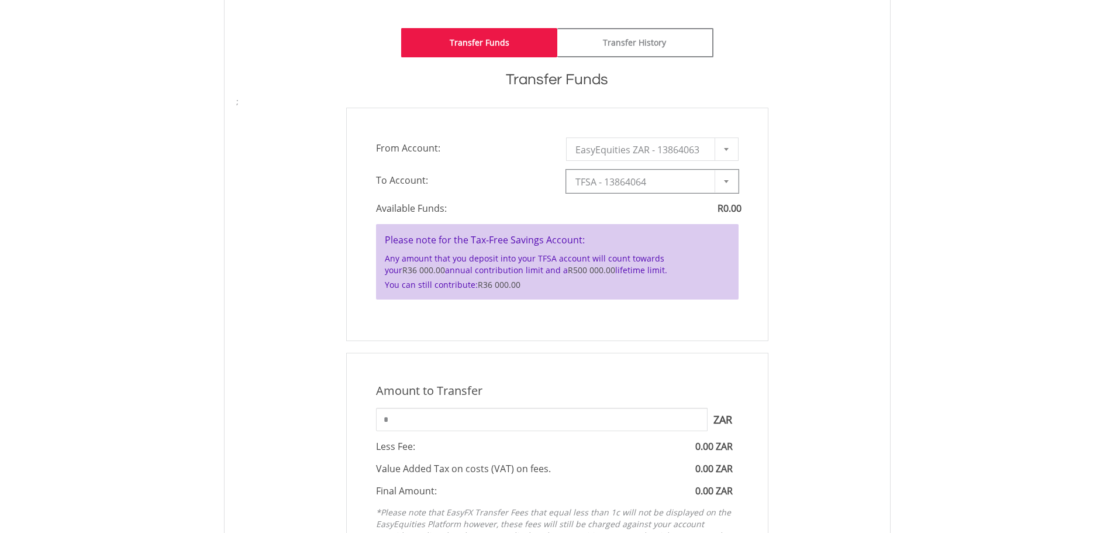
click at [734, 185] on div at bounding box center [726, 181] width 23 height 22
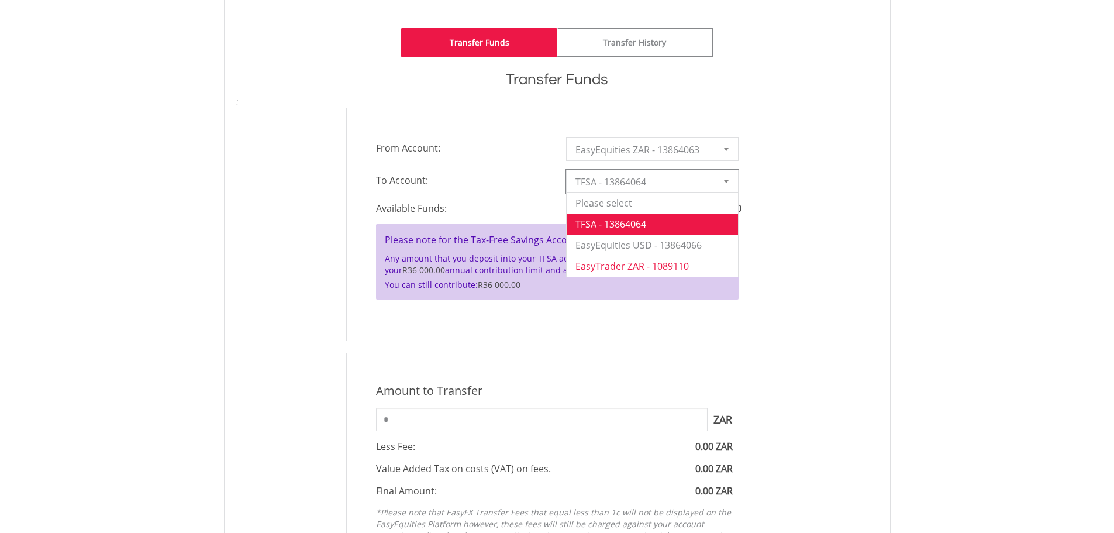
click at [647, 264] on li "EasyTrader ZAR - 1089110" at bounding box center [652, 266] width 171 height 21
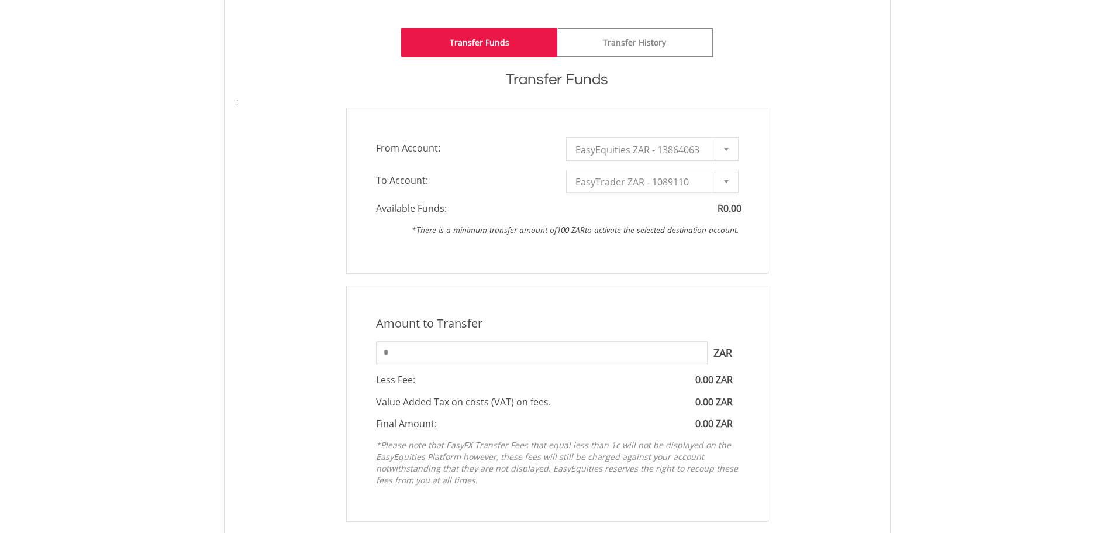
scroll to position [0, 0]
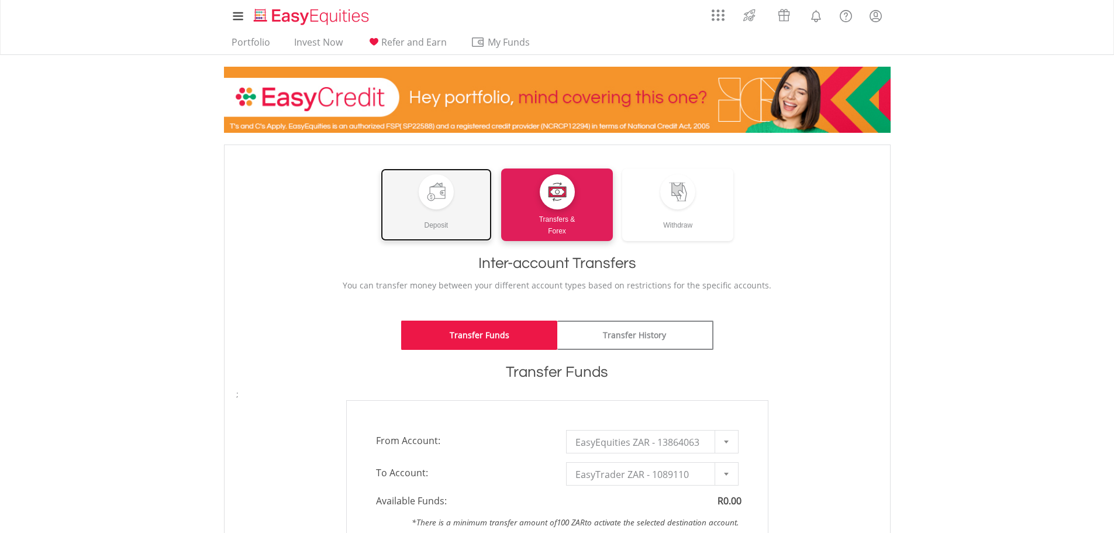
click at [427, 184] on div at bounding box center [436, 191] width 19 height 19
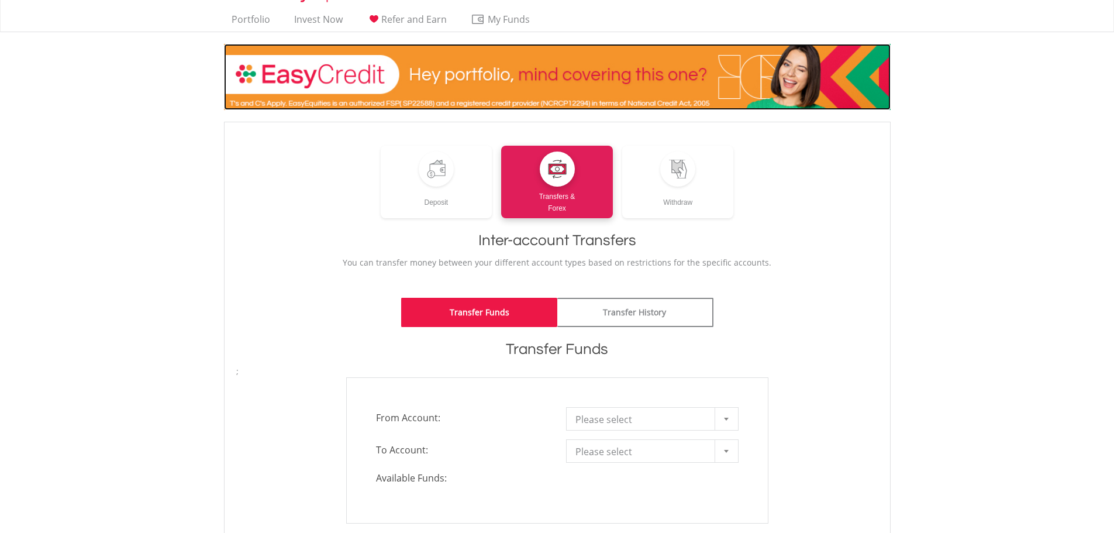
scroll to position [175, 0]
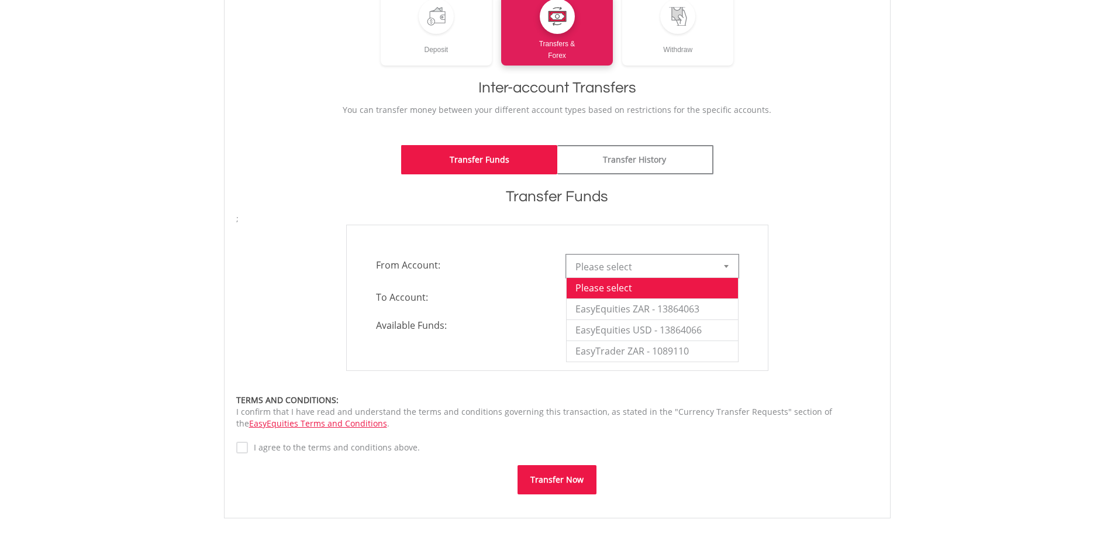
click at [731, 262] on div at bounding box center [726, 266] width 23 height 22
click at [702, 311] on li "EasyEquities ZAR - 13864063" at bounding box center [652, 308] width 171 height 21
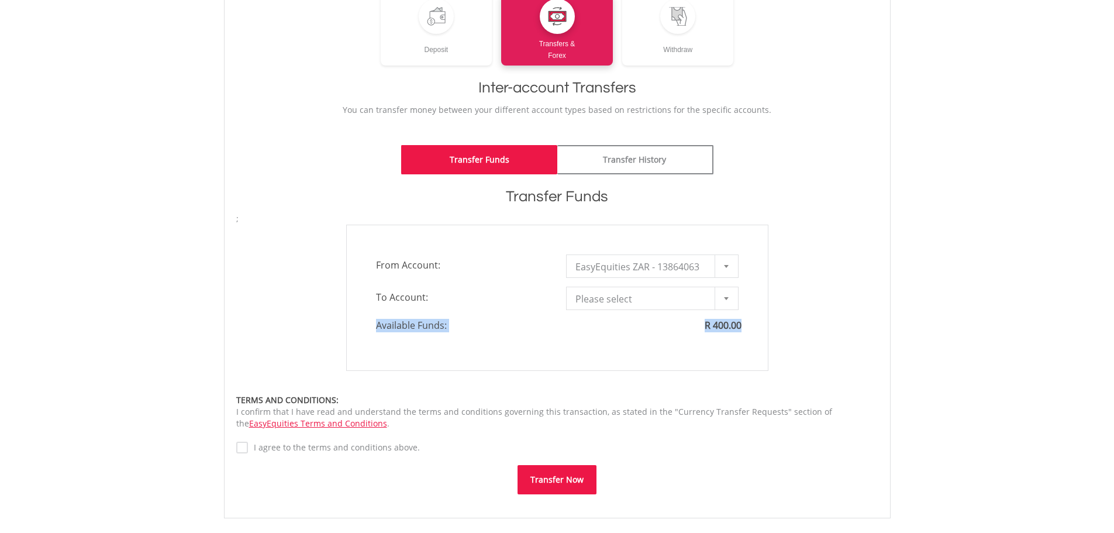
drag, startPoint x: 744, startPoint y: 322, endPoint x: 630, endPoint y: 338, distance: 115.8
click at [701, 324] on div "Available Funds: R 400.00" at bounding box center [557, 325] width 380 height 13
click at [725, 302] on div at bounding box center [726, 298] width 23 height 22
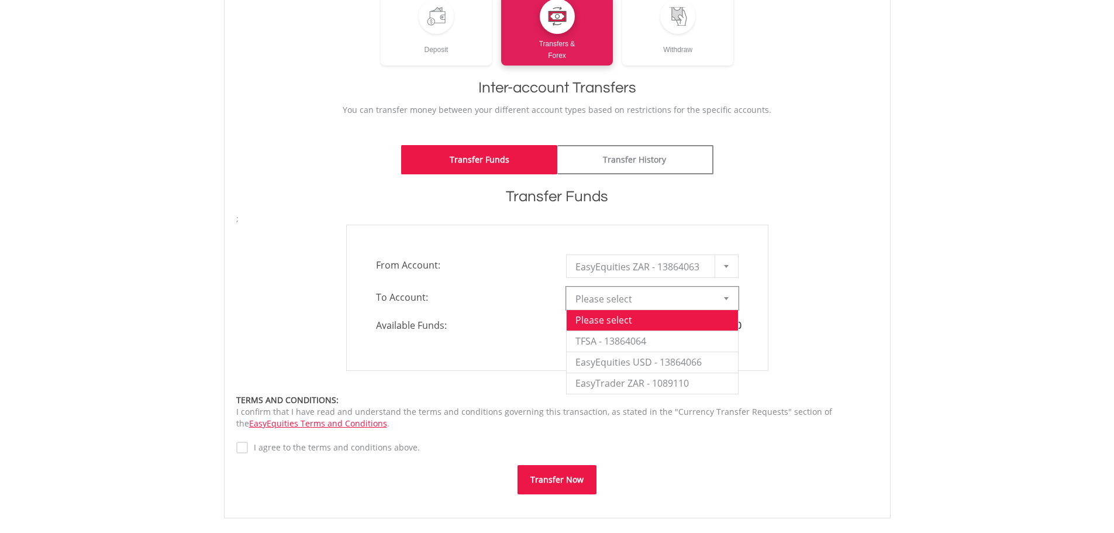
click at [832, 190] on h1 "Transfer Funds" at bounding box center [557, 196] width 642 height 21
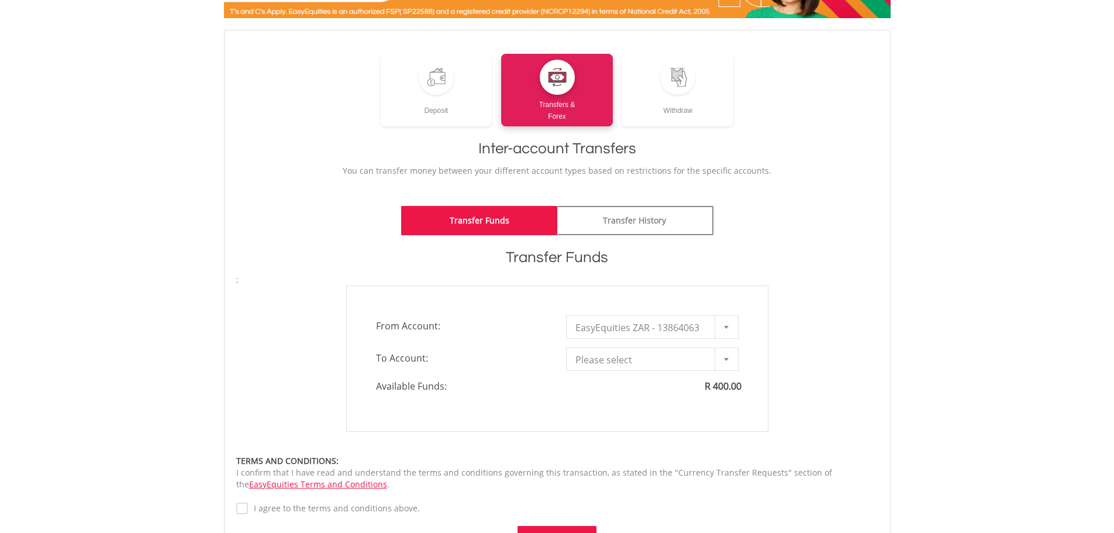
scroll to position [0, 0]
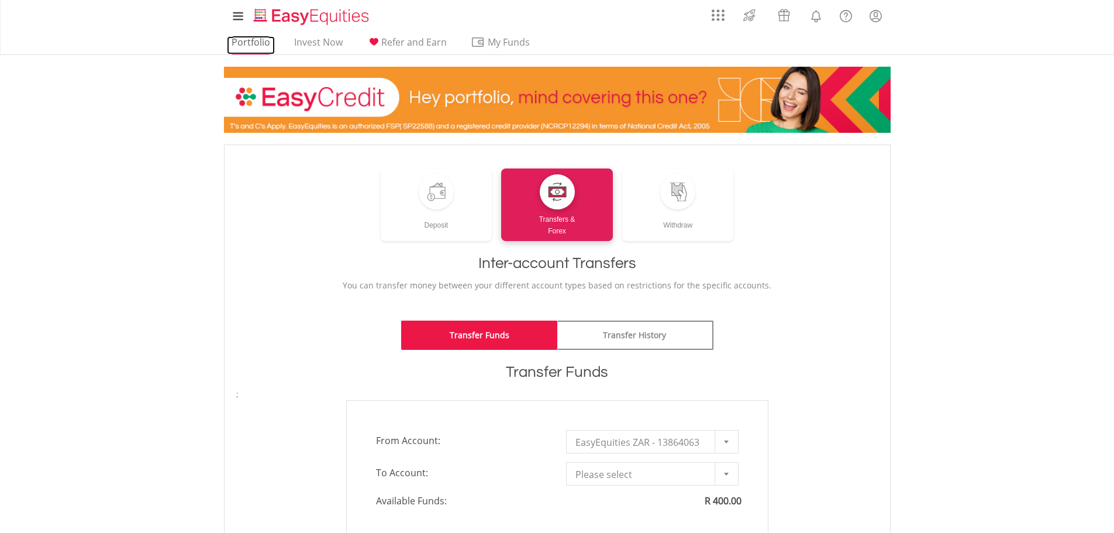
click at [254, 36] on link "Portfolio" at bounding box center [251, 45] width 48 height 18
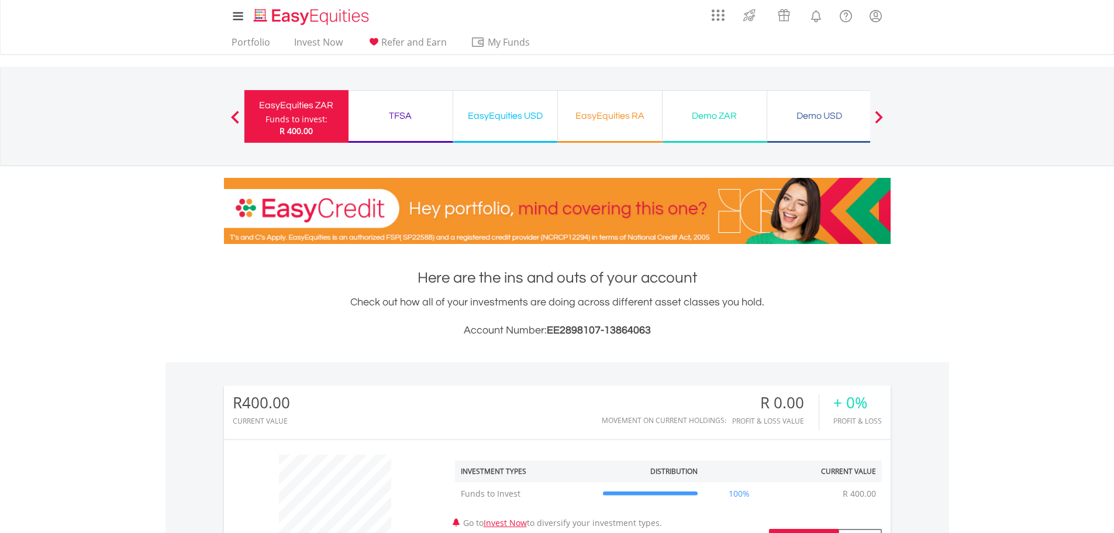
click at [298, 119] on div "Funds to invest:" at bounding box center [297, 119] width 62 height 12
click at [249, 43] on link "Portfolio" at bounding box center [251, 45] width 48 height 18
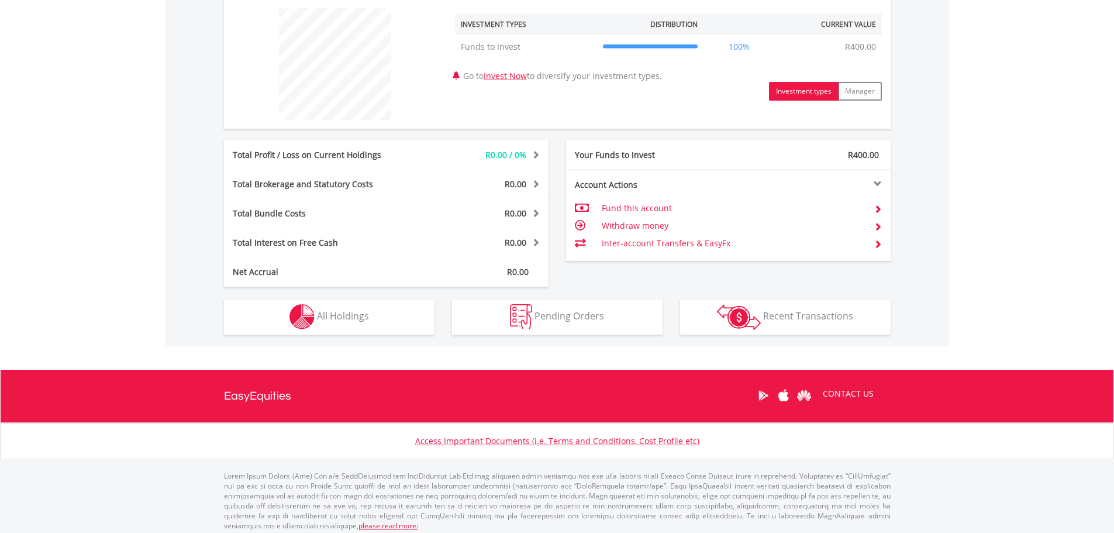
scroll to position [452, 0]
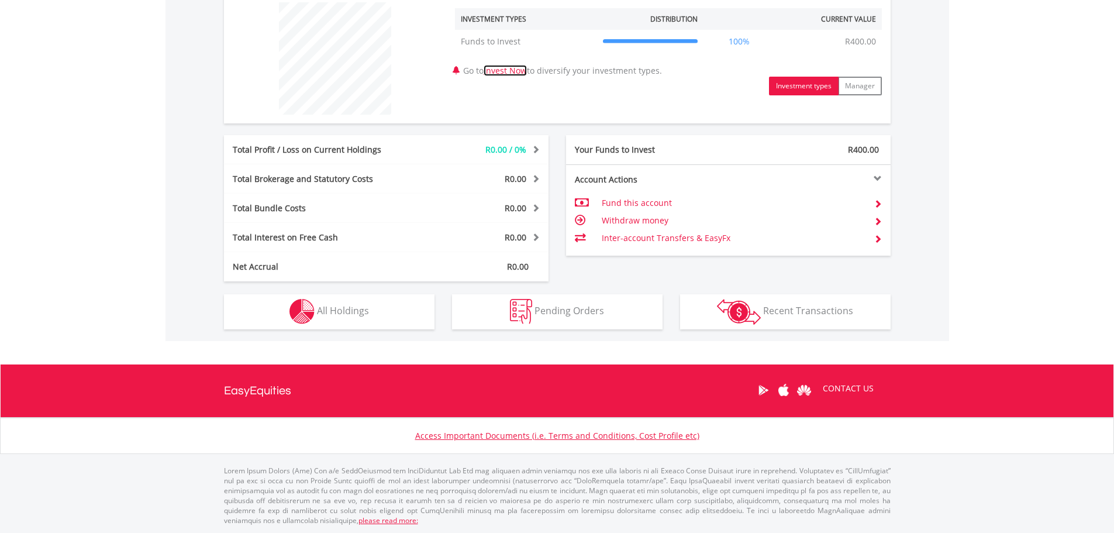
click at [516, 71] on link "Invest Now" at bounding box center [505, 70] width 43 height 11
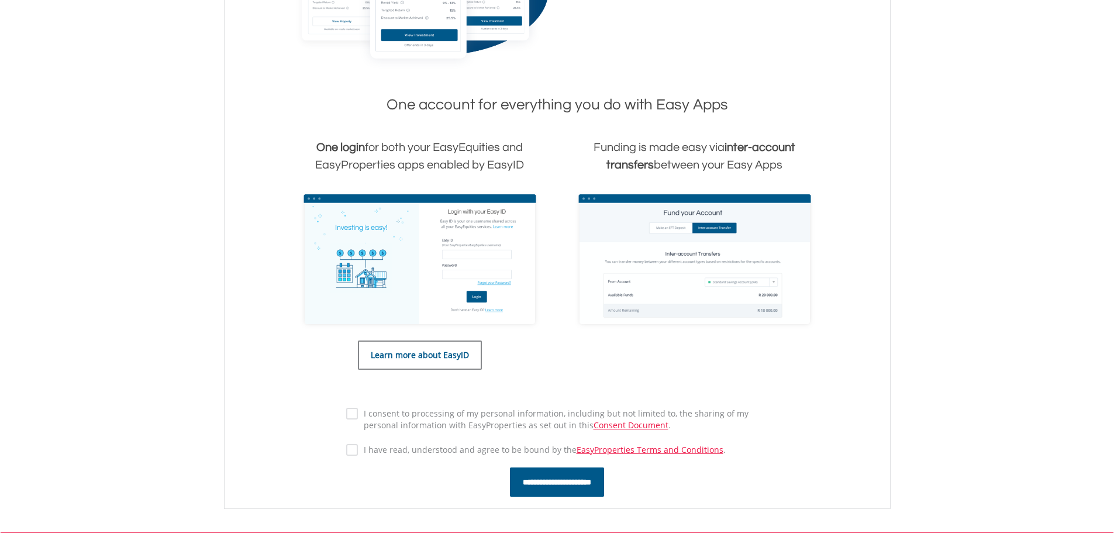
scroll to position [526, 0]
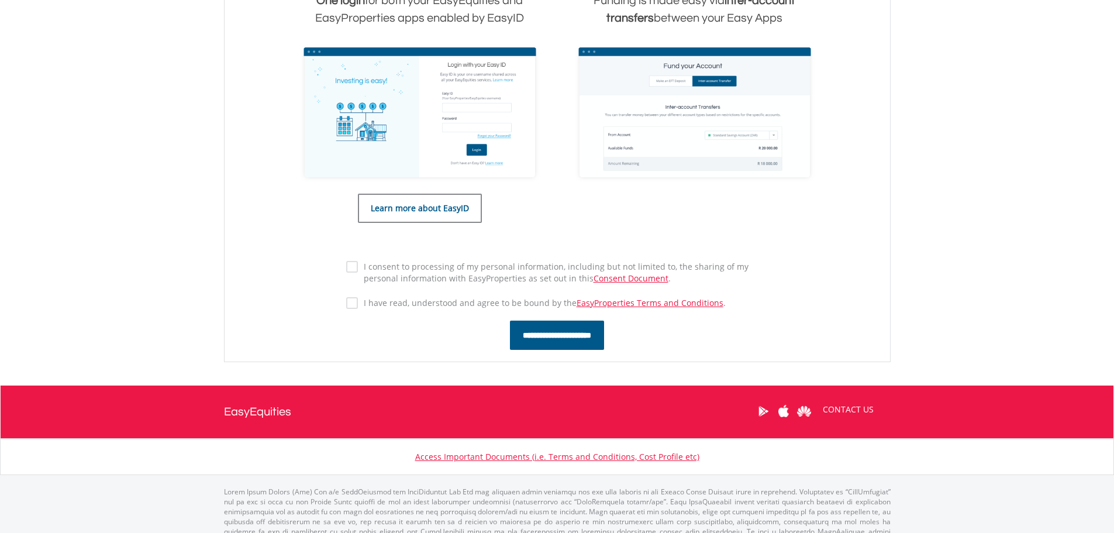
click at [358, 264] on label "I consent to processing of my personal information, including but not limited t…" at bounding box center [563, 272] width 411 height 23
drag, startPoint x: 368, startPoint y: 307, endPoint x: 370, endPoint y: 315, distance: 7.8
click at [371, 313] on div "I consent to processing of my personal information, including but not limited t…" at bounding box center [557, 289] width 440 height 62
drag, startPoint x: 354, startPoint y: 306, endPoint x: 372, endPoint y: 330, distance: 29.7
click at [358, 306] on label "I have read, understood and agree to be bound by the EasyProperties Terms and C…" at bounding box center [542, 303] width 368 height 12
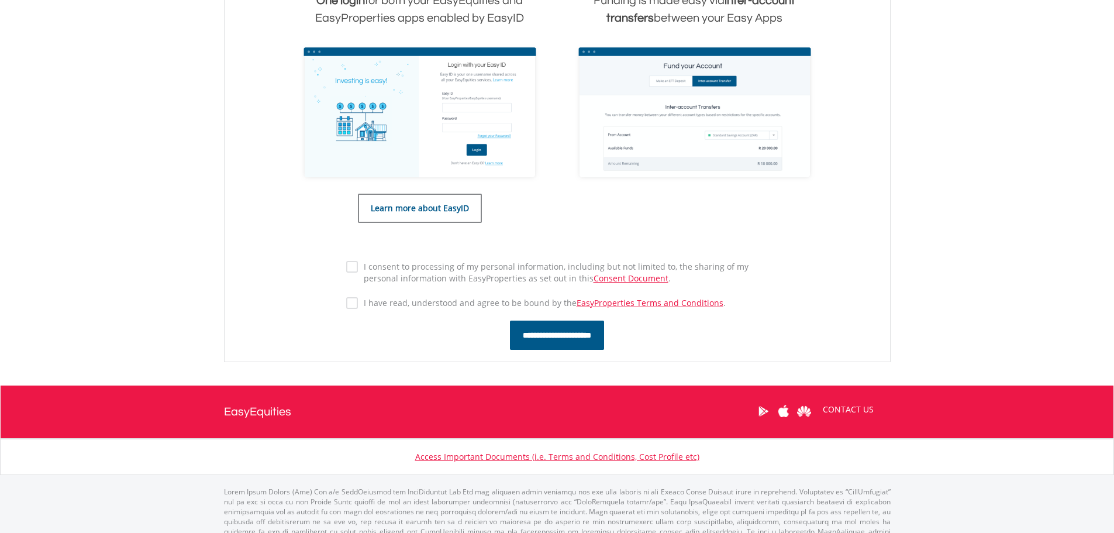
click at [548, 342] on input "**********" at bounding box center [557, 334] width 94 height 29
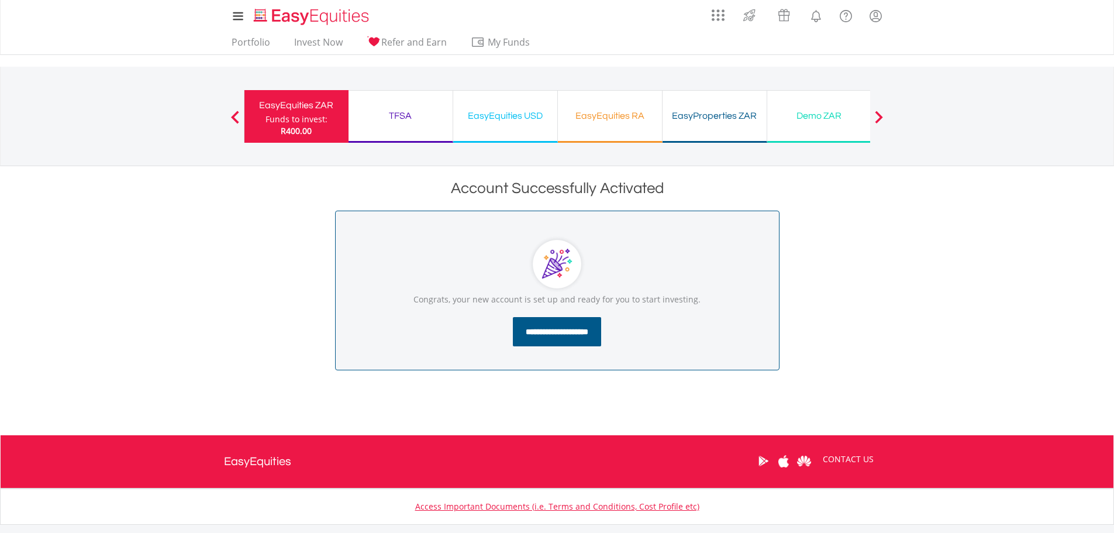
click at [551, 339] on input "**********" at bounding box center [557, 331] width 88 height 29
click at [250, 45] on link "Portfolio" at bounding box center [251, 45] width 48 height 18
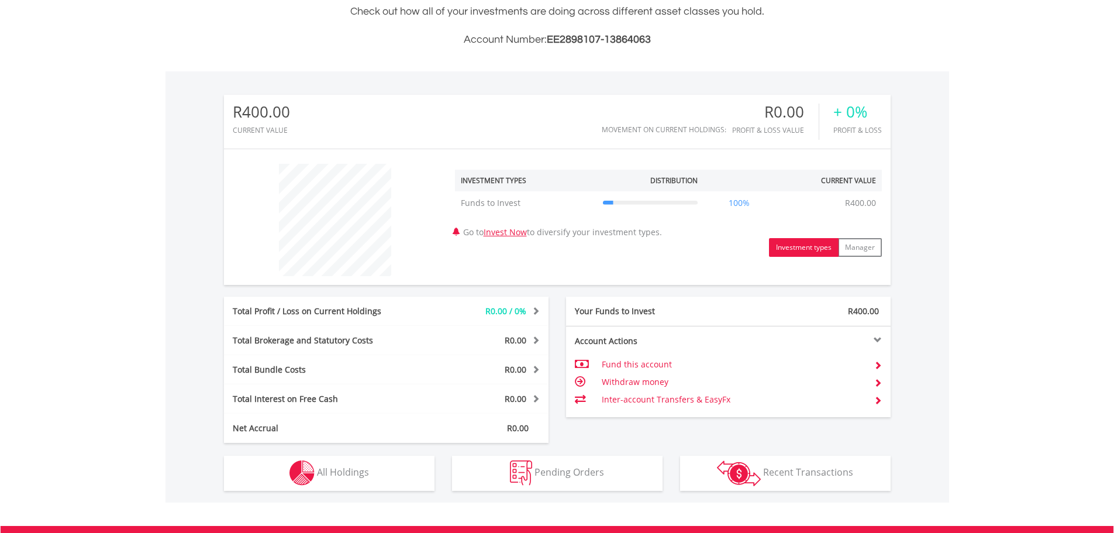
scroll to position [112, 222]
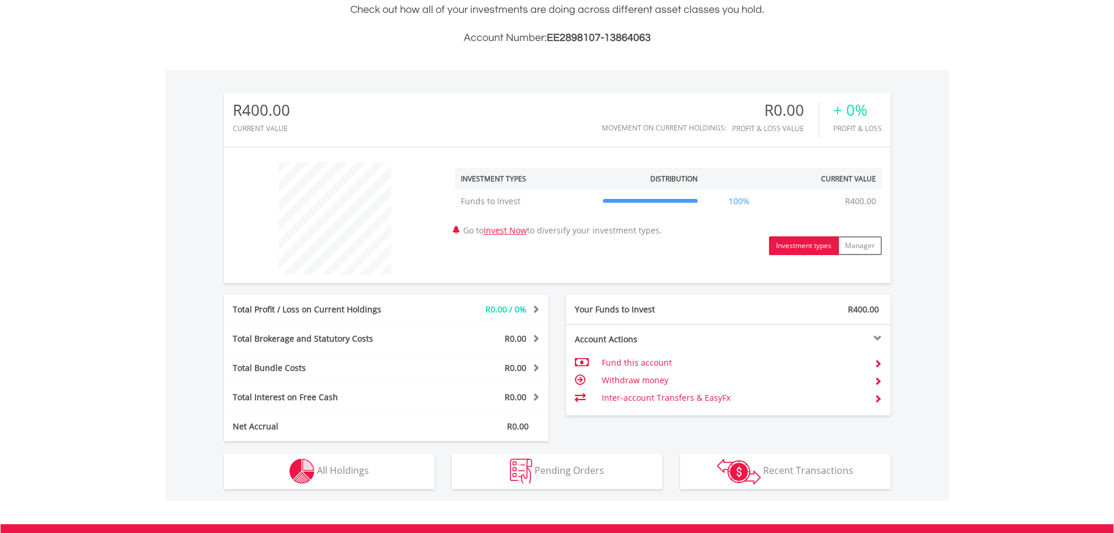
click at [620, 395] on td "Inter-account Transfers & EasyFx" at bounding box center [733, 398] width 263 height 18
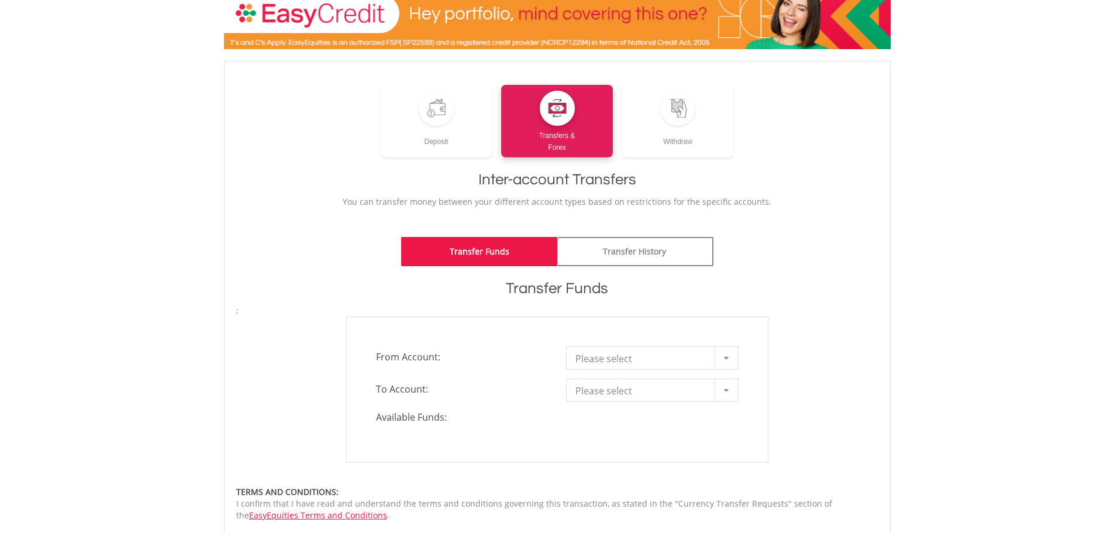
scroll to position [117, 0]
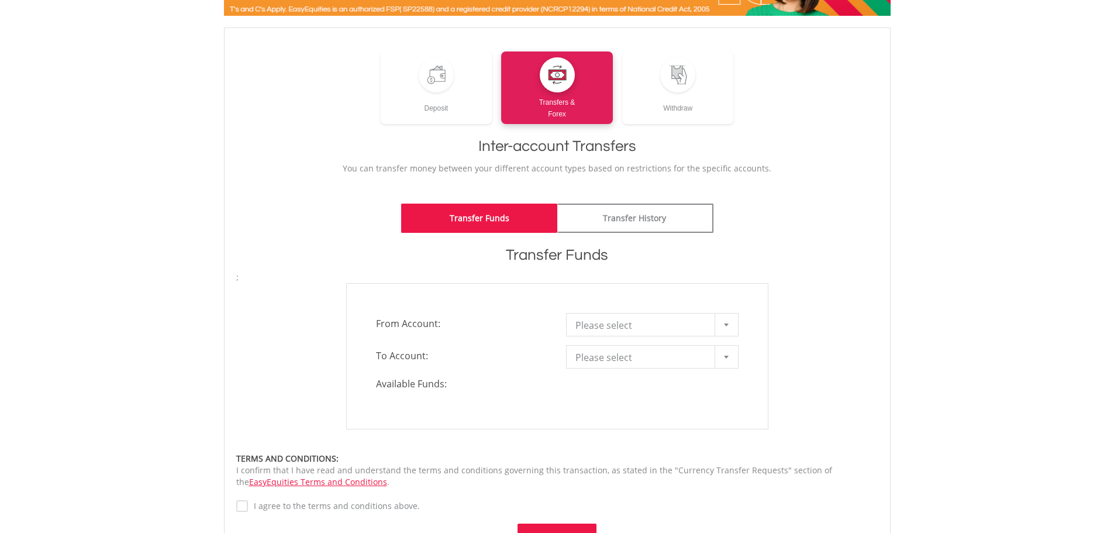
click at [728, 330] on div at bounding box center [726, 324] width 23 height 22
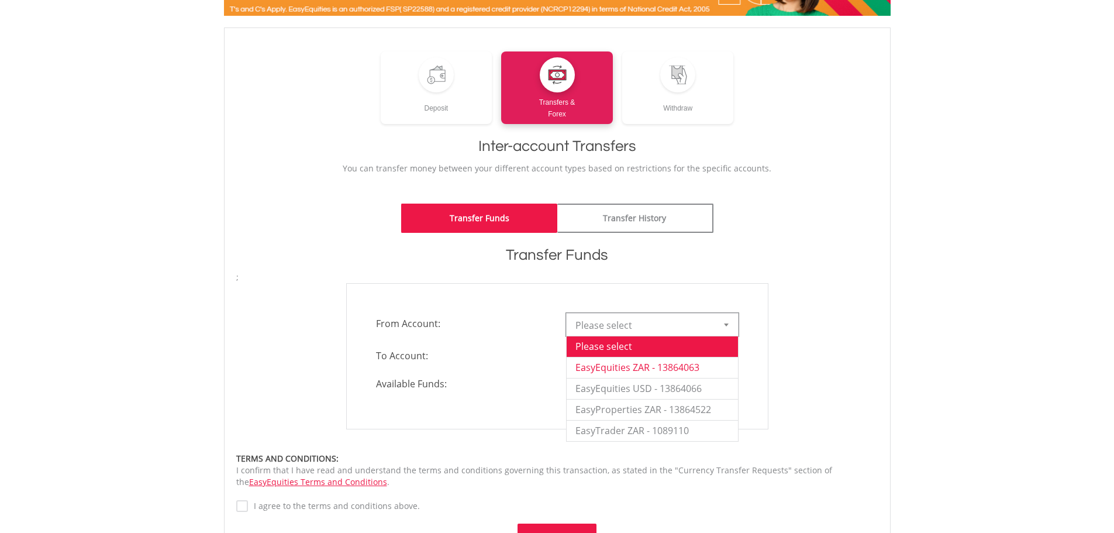
click at [698, 367] on li "EasyEquities ZAR - 13864063" at bounding box center [652, 367] width 171 height 21
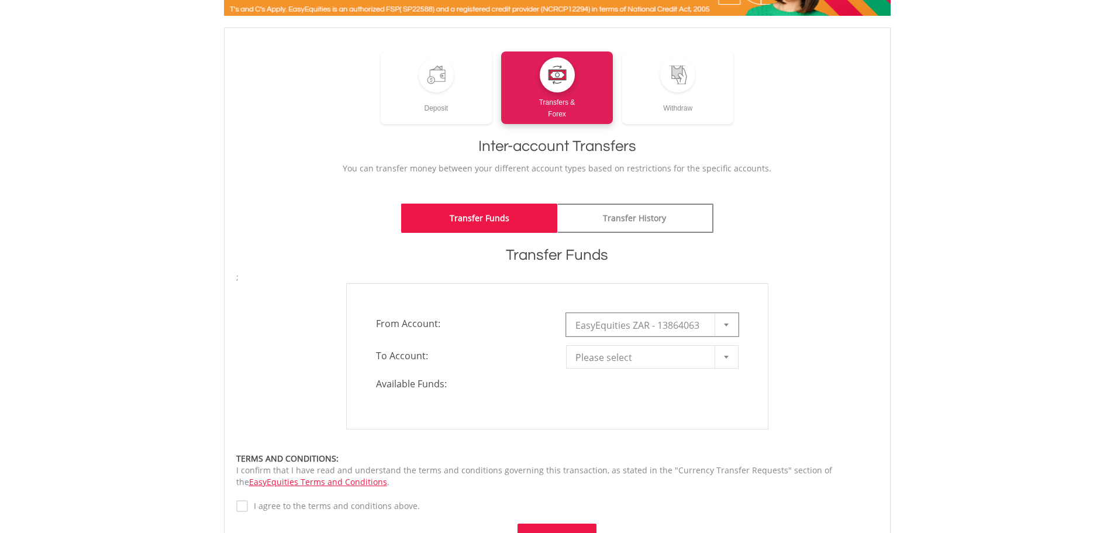
click at [733, 352] on div at bounding box center [726, 357] width 23 height 22
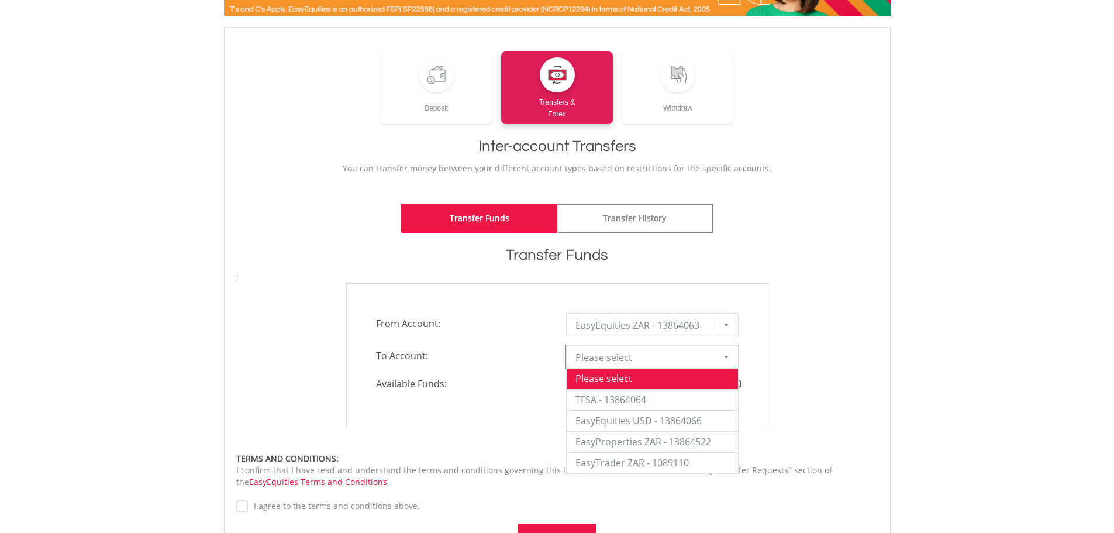
drag, startPoint x: 1080, startPoint y: 336, endPoint x: 794, endPoint y: 402, distance: 293.5
click at [1033, 343] on body "My Investments Invest Now New Listings Sell My Recurring Investments Pending Or…" at bounding box center [557, 331] width 1114 height 896
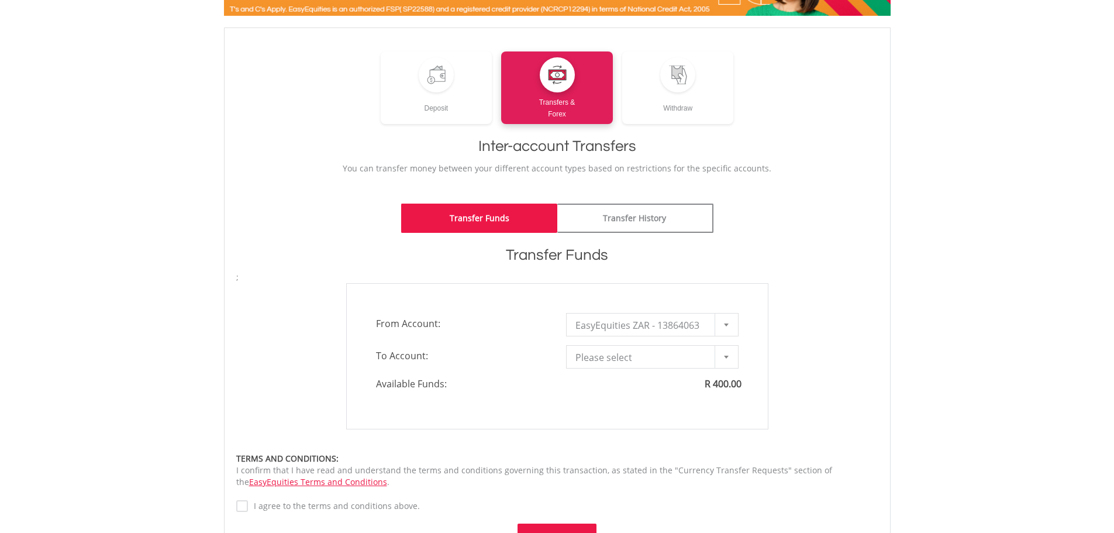
click at [728, 366] on div at bounding box center [726, 357] width 23 height 22
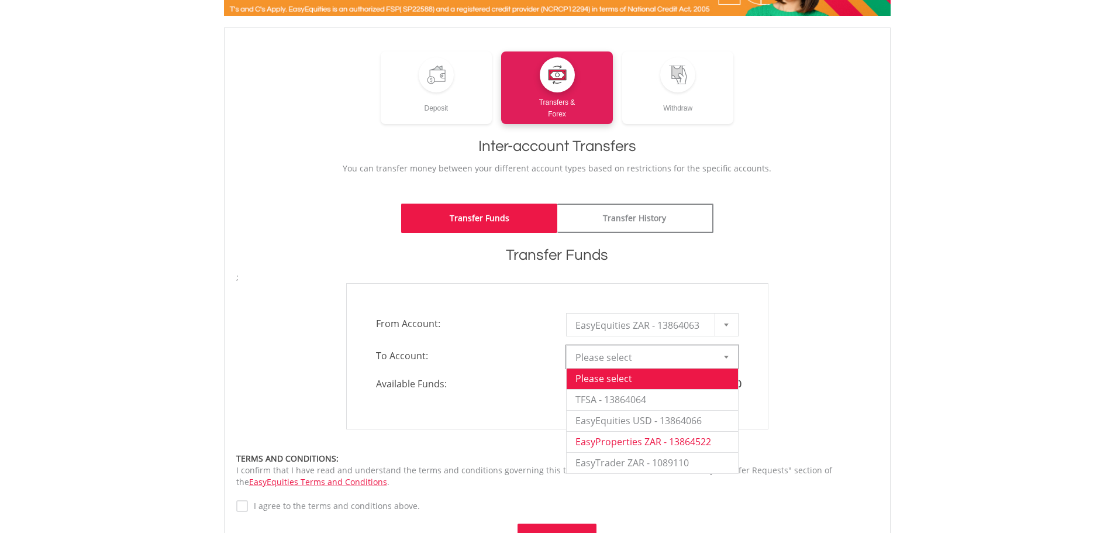
click at [631, 438] on li "EasyProperties ZAR - 13864522" at bounding box center [652, 441] width 171 height 21
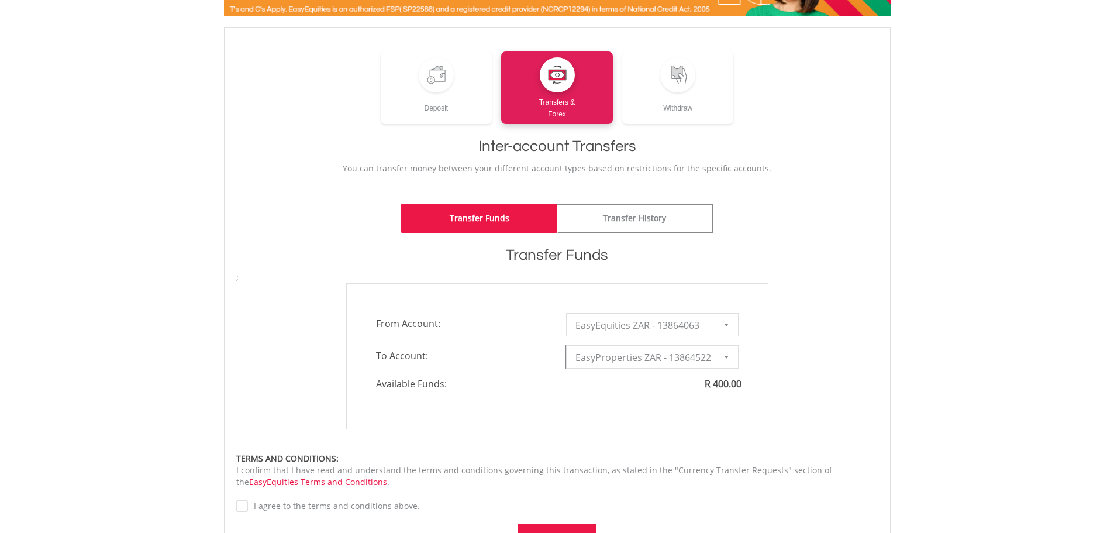
type input "*"
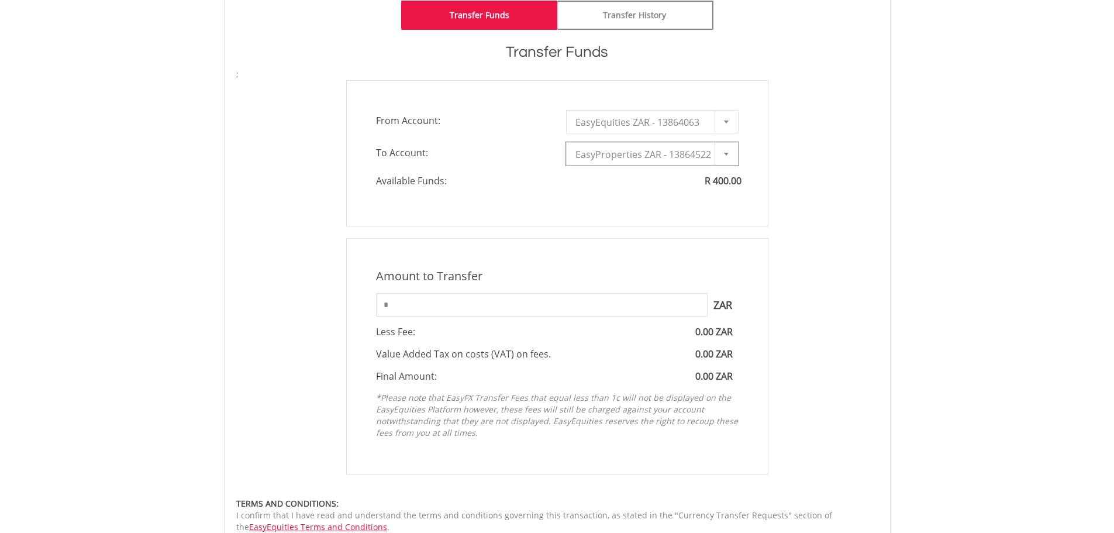
scroll to position [351, 0]
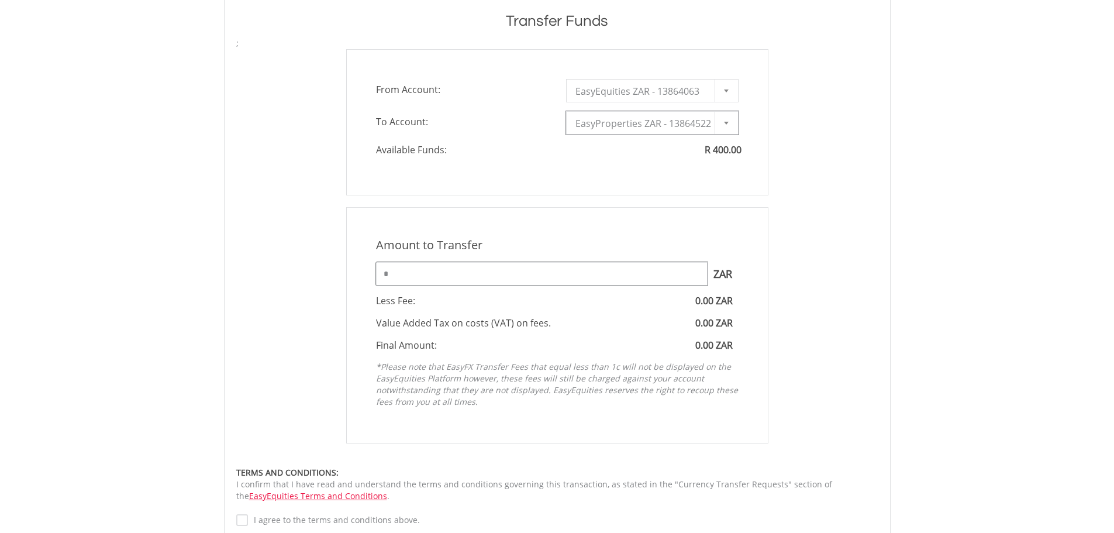
click at [421, 269] on input "*" at bounding box center [542, 273] width 332 height 23
type input "***"
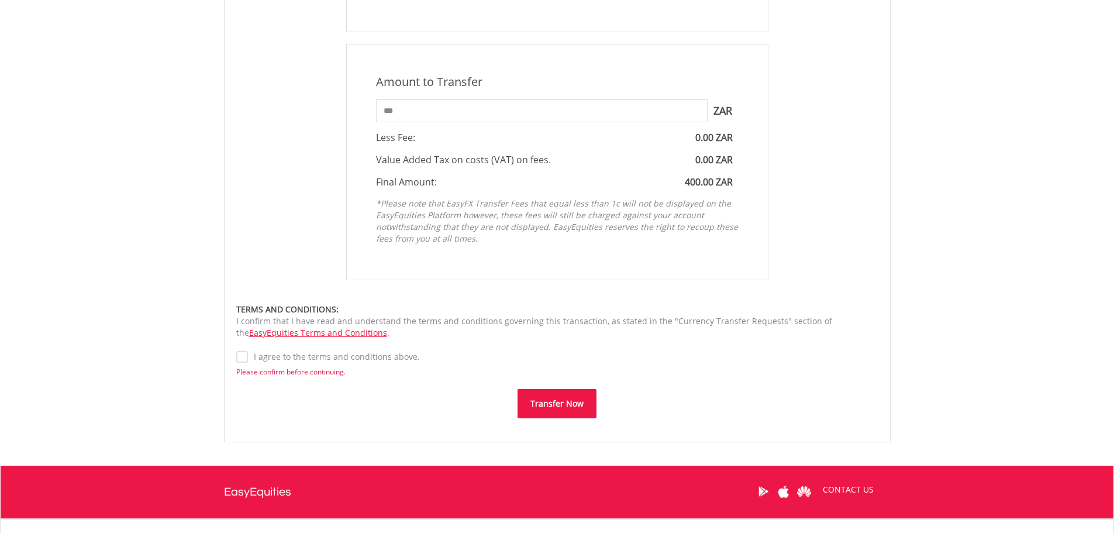
scroll to position [526, 0]
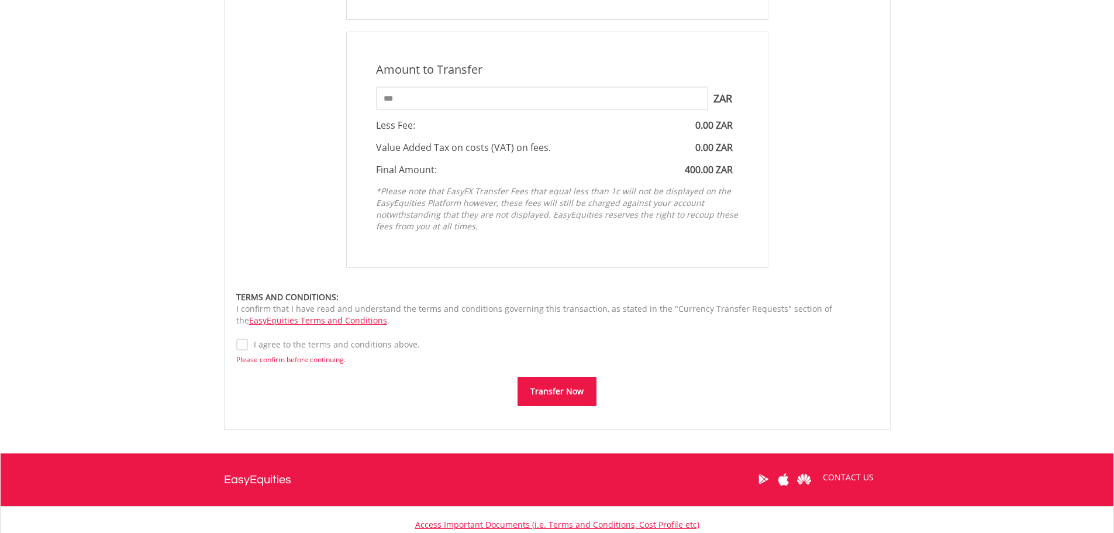
click at [589, 387] on button "Transfer Now" at bounding box center [557, 391] width 79 height 29
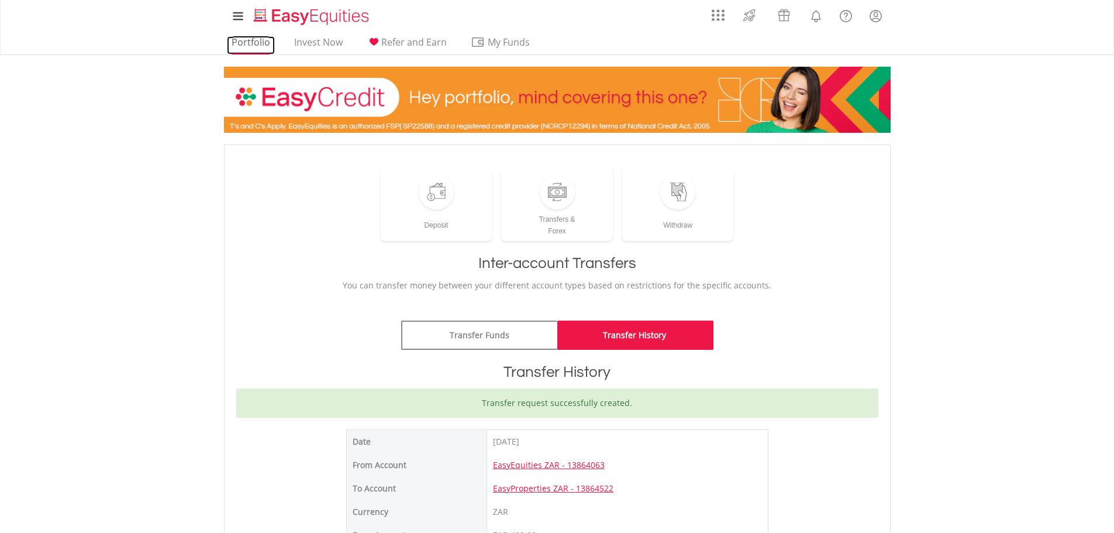
click at [257, 46] on link "Portfolio" at bounding box center [251, 45] width 48 height 18
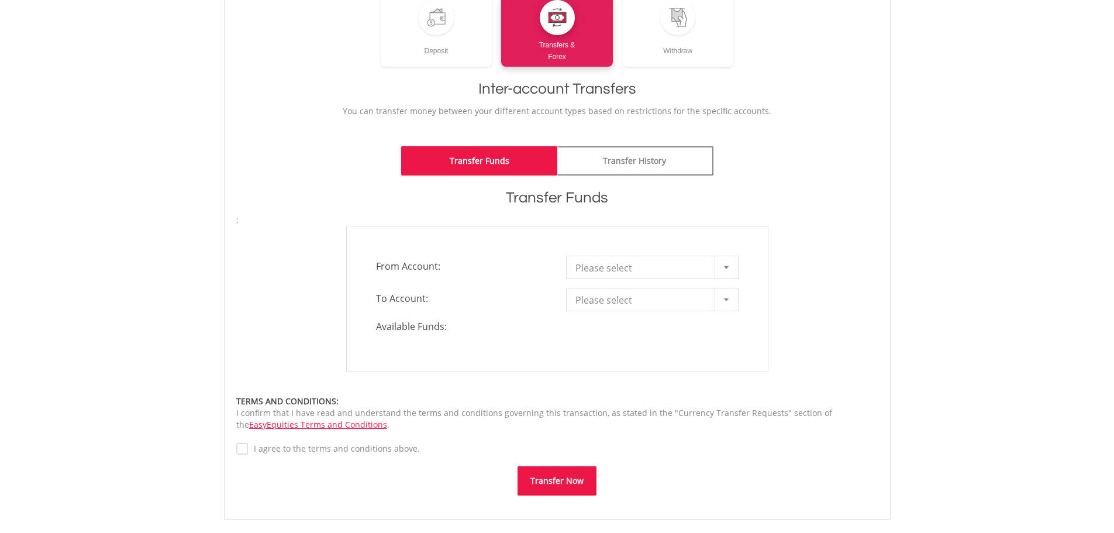
scroll to position [175, 0]
click at [651, 267] on span "Please select" at bounding box center [643, 266] width 136 height 23
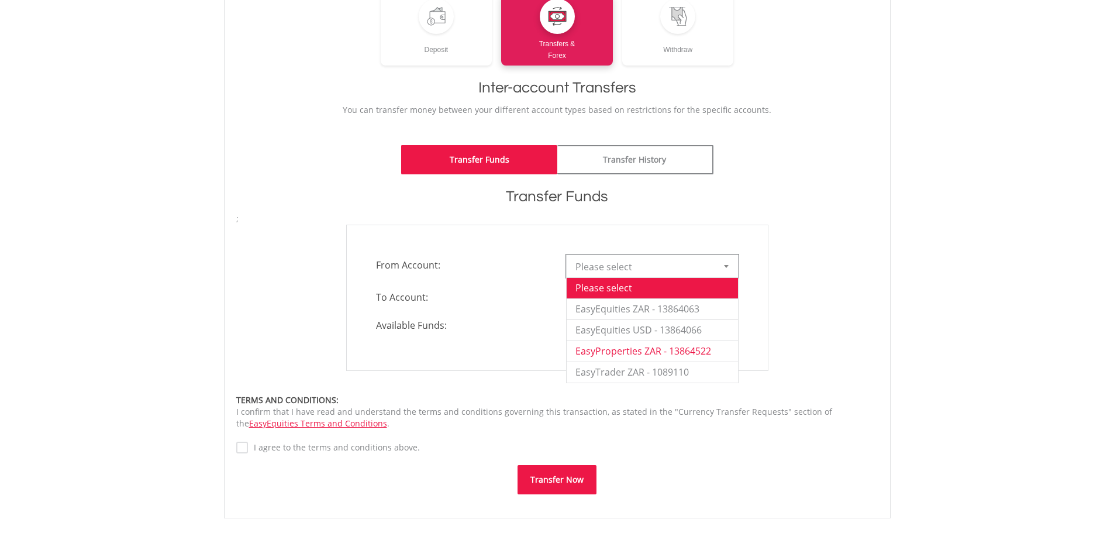
click at [676, 346] on li "EasyProperties ZAR - 13864522" at bounding box center [652, 350] width 171 height 21
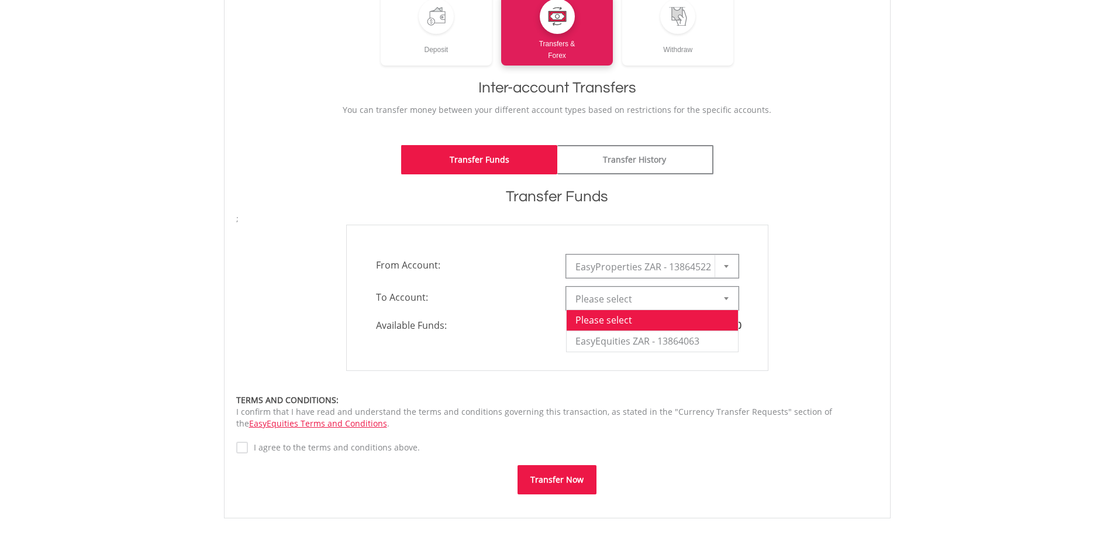
click at [728, 298] on b at bounding box center [726, 298] width 5 height 3
click at [678, 344] on li "EasyEquities ZAR - 13864063" at bounding box center [652, 340] width 171 height 21
type input "*"
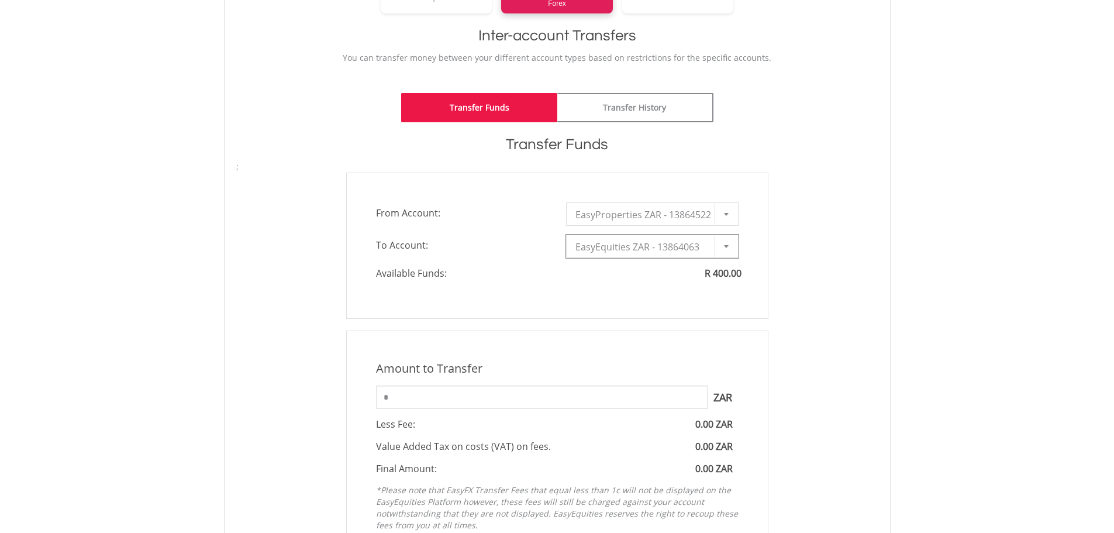
scroll to position [234, 0]
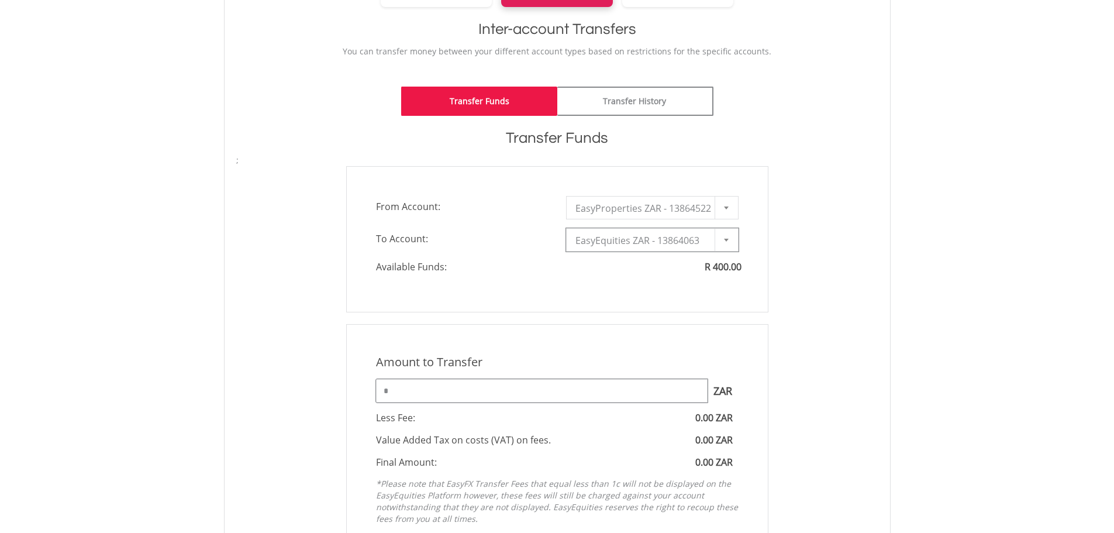
click at [495, 391] on input "*" at bounding box center [542, 390] width 332 height 23
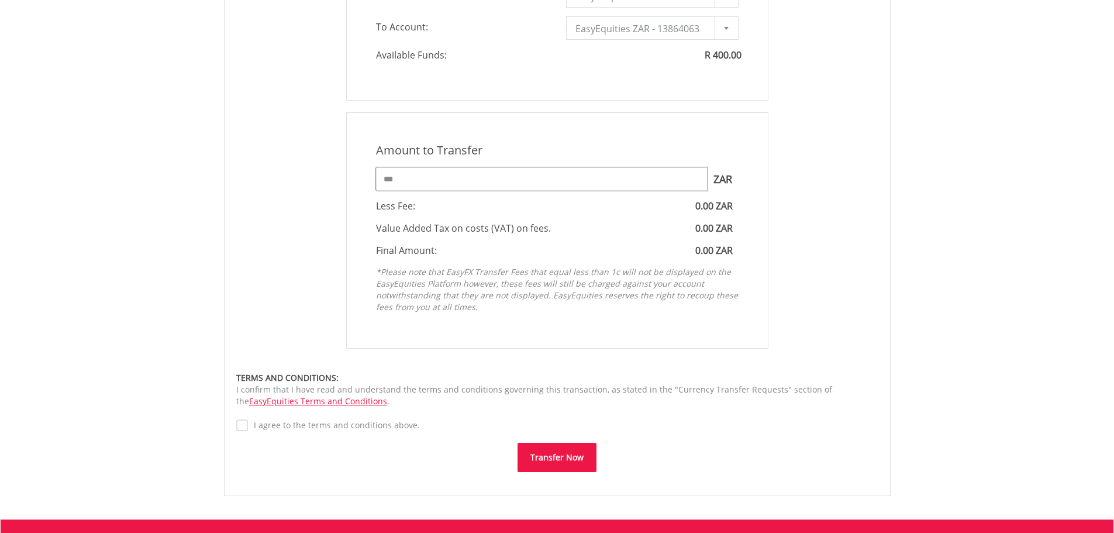
scroll to position [526, 0]
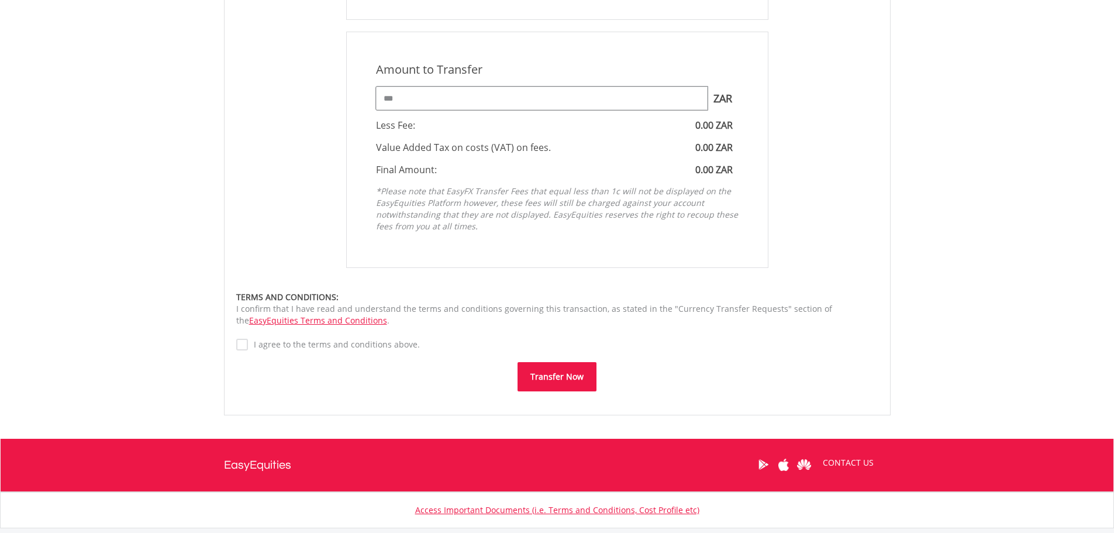
click at [435, 103] on input "***" at bounding box center [542, 98] width 332 height 23
type input "***"
click at [564, 381] on button "Transfer Now" at bounding box center [557, 376] width 79 height 29
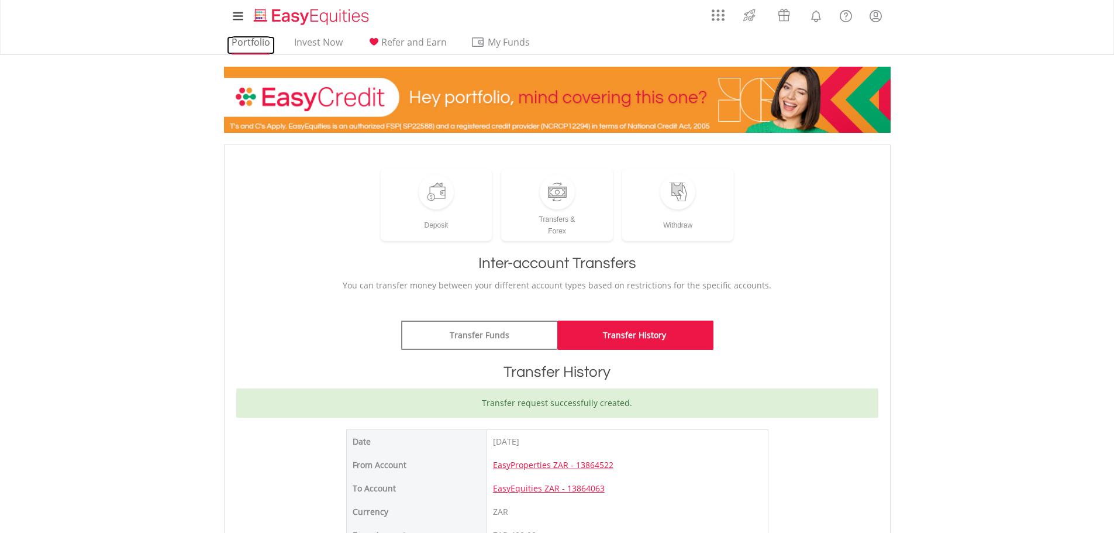
click at [263, 44] on link "Portfolio" at bounding box center [251, 45] width 48 height 18
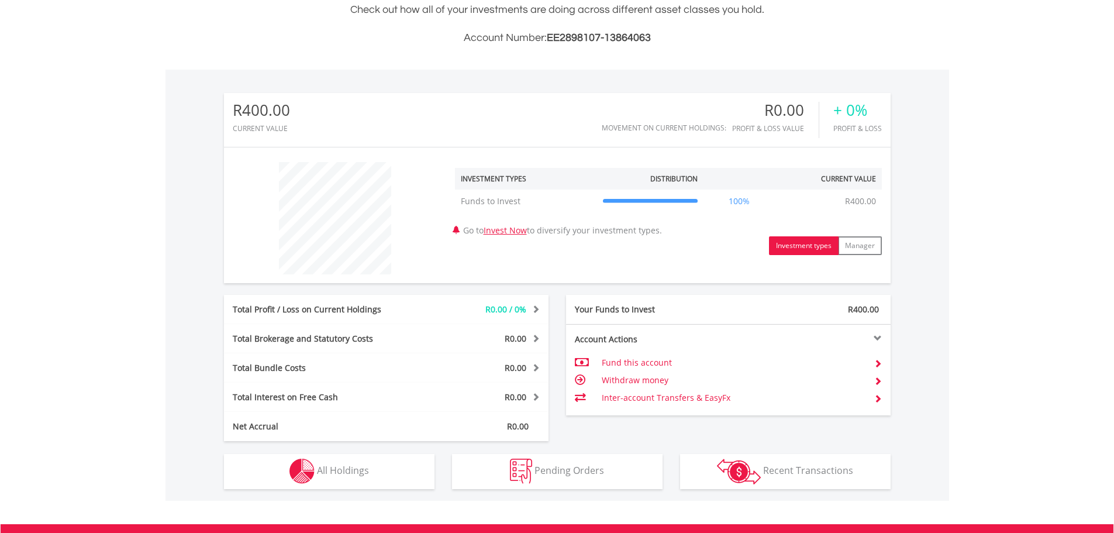
scroll to position [112, 222]
drag, startPoint x: 848, startPoint y: 312, endPoint x: 984, endPoint y: 308, distance: 135.7
click at [984, 308] on body "My Investments Invest Now New Listings Sell My Recurring Investments Pending Or…" at bounding box center [557, 205] width 1114 height 995
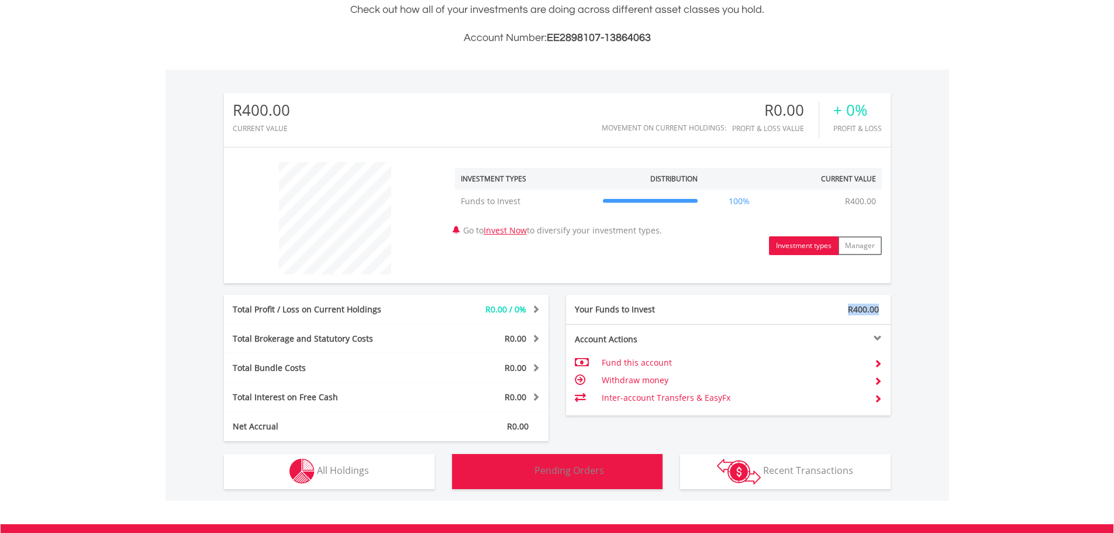
click at [598, 466] on span "Pending Orders" at bounding box center [570, 470] width 70 height 13
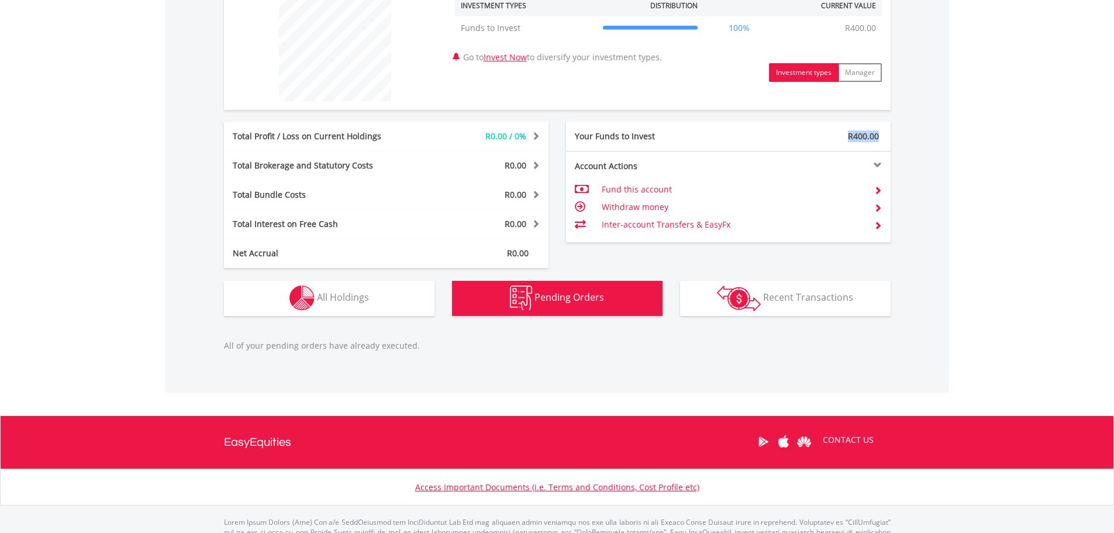
scroll to position [517, 0]
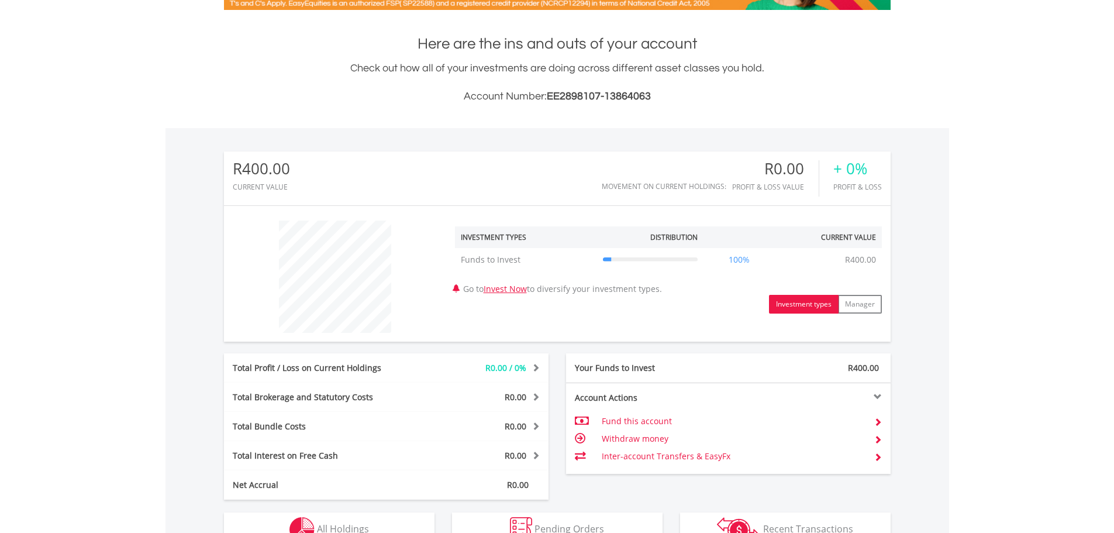
scroll to position [112, 222]
click at [523, 289] on link "Invest Now" at bounding box center [505, 288] width 43 height 11
